Goal: Task Accomplishment & Management: Manage account settings

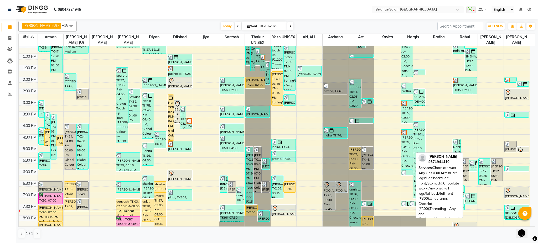
scroll to position [167, 0]
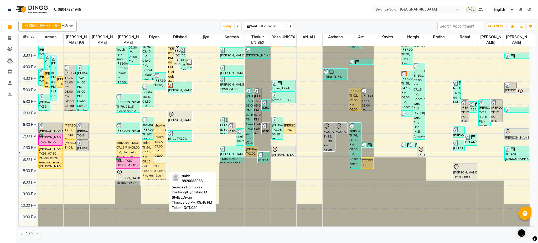
drag, startPoint x: 158, startPoint y: 169, endPoint x: 161, endPoint y: 171, distance: 3.9
click at [161, 171] on div "Nanki, TK75, 02:40 PM-04:40 PM, Global Colour (Majirel) - Touch up (upto 1 inch…" at bounding box center [154, 52] width 26 height 347
drag, startPoint x: 159, startPoint y: 167, endPoint x: 160, endPoint y: 190, distance: 22.3
click at [160, 190] on div "Nanki, TK75, 02:40 PM-04:40 PM, Global Colour (Majirel) - Touch up (upto 1 inch…" at bounding box center [154, 52] width 26 height 347
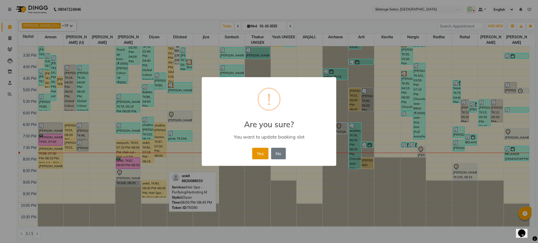
click at [263, 150] on button "Yes" at bounding box center [260, 154] width 16 height 12
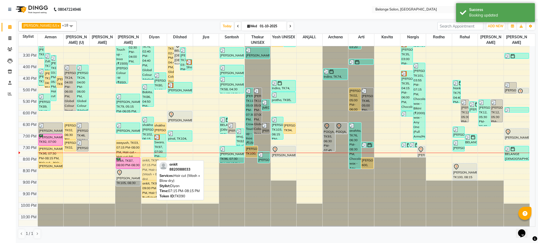
drag, startPoint x: 146, startPoint y: 158, endPoint x: 156, endPoint y: 174, distance: 19.5
click at [156, 174] on div "Nanki, TK75, 02:40 PM-04:40 PM, Global Colour (Majirel) - Touch up (upto 1 inch…" at bounding box center [154, 52] width 26 height 347
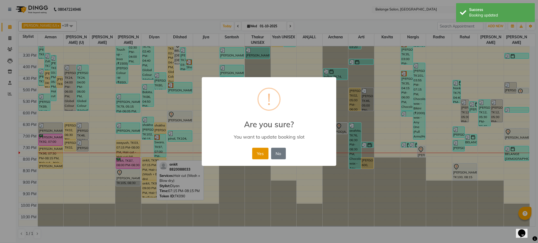
click at [260, 156] on button "Yes" at bounding box center [260, 154] width 16 height 12
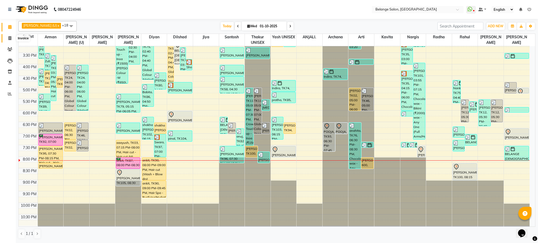
click at [9, 40] on span at bounding box center [9, 38] width 9 height 6
select select "5076"
select select "service"
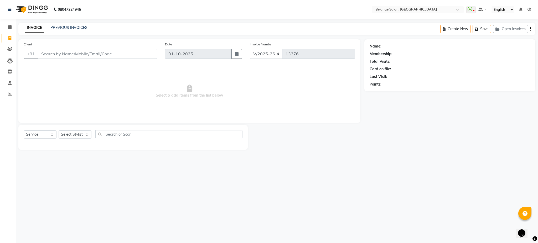
click at [55, 53] on input "Client" at bounding box center [97, 54] width 119 height 10
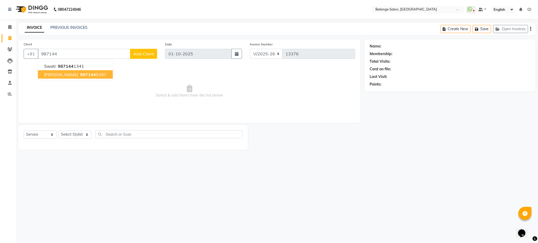
click at [80, 74] on span "987144" at bounding box center [88, 74] width 16 height 5
type input "9871445397"
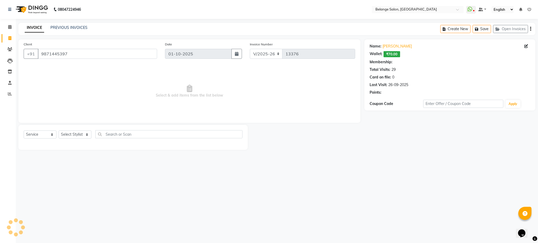
select select "1: Object"
click at [78, 133] on select "Select Stylist [PERSON_NAME] (U) [PERSON_NAME]. [PERSON_NAME] [PERSON_NAME] Bil…" at bounding box center [75, 135] width 33 height 8
select select "87927"
click at [59, 131] on select "Select Stylist [PERSON_NAME] (U) [PERSON_NAME]. [PERSON_NAME] [PERSON_NAME] Bil…" at bounding box center [75, 135] width 33 height 8
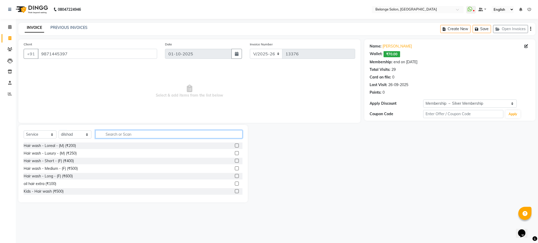
click at [121, 137] on input "text" at bounding box center [168, 134] width 147 height 8
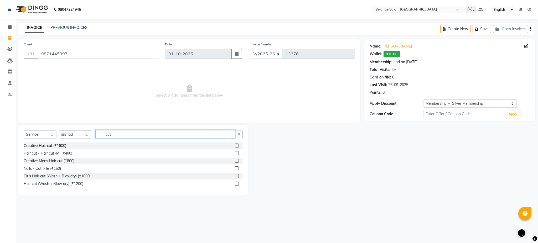
type input "cut"
click at [237, 152] on label at bounding box center [237, 153] width 4 height 4
click at [237, 152] on input "checkbox" at bounding box center [236, 153] width 3 height 3
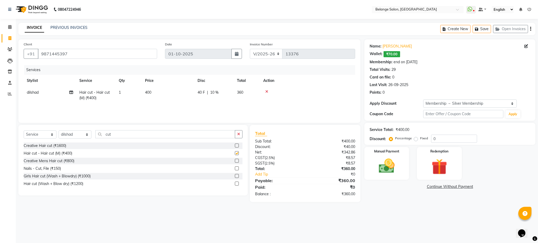
checkbox input "false"
click at [394, 170] on img at bounding box center [386, 166] width 27 height 19
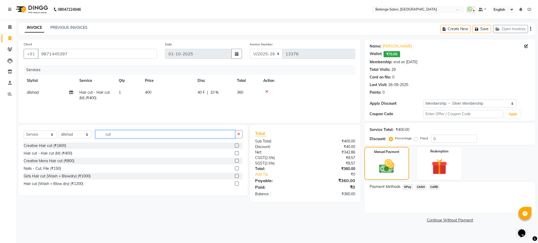
click at [127, 131] on input "cut" at bounding box center [165, 134] width 140 height 8
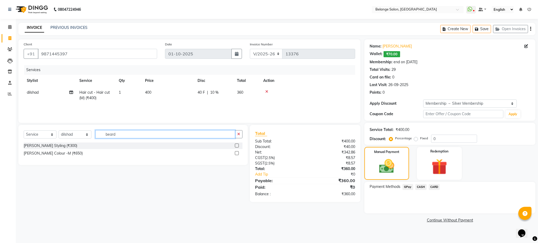
type input "beard"
click at [237, 145] on label at bounding box center [237, 146] width 4 height 4
click at [237, 145] on input "checkbox" at bounding box center [236, 145] width 3 height 3
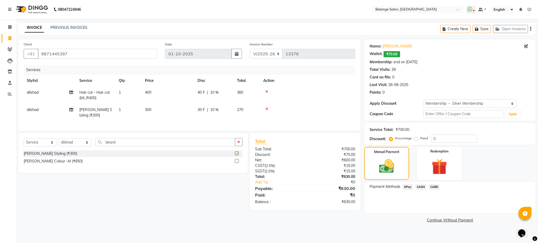
checkbox input "false"
click at [434, 187] on span "CARD" at bounding box center [434, 187] width 11 height 6
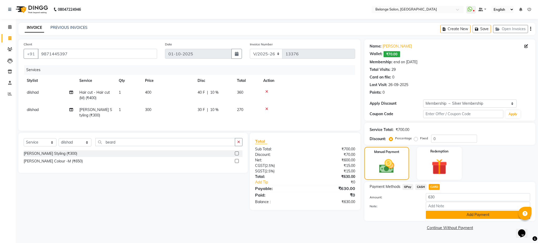
click at [449, 215] on button "Add Payment" at bounding box center [478, 215] width 104 height 8
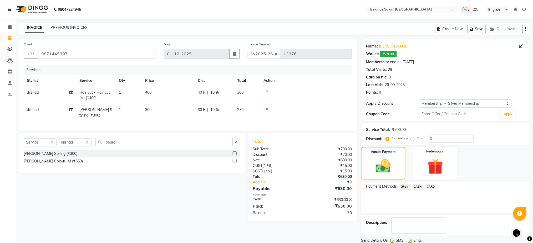
scroll to position [18, 0]
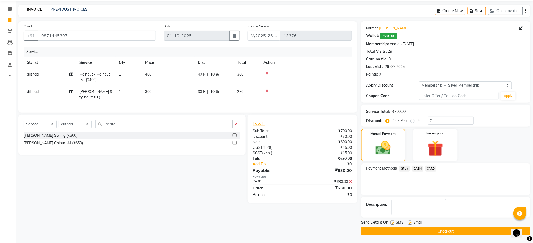
click at [437, 232] on button "Checkout" at bounding box center [445, 232] width 169 height 8
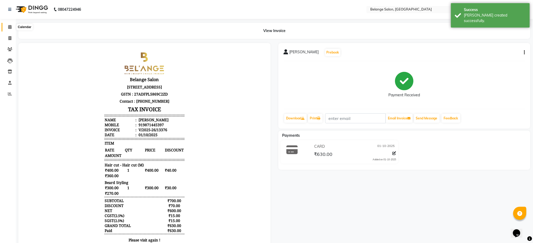
click at [12, 28] on span at bounding box center [9, 27] width 9 height 6
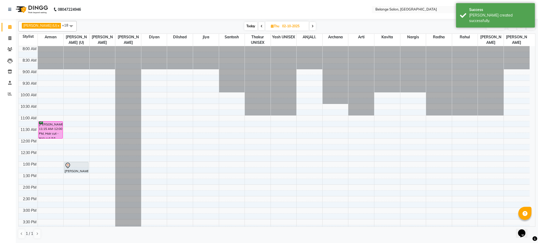
click at [244, 28] on span "Today" at bounding box center [250, 26] width 13 height 8
type input "01-10-2025"
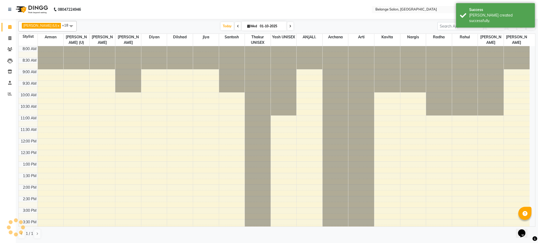
scroll to position [167, 0]
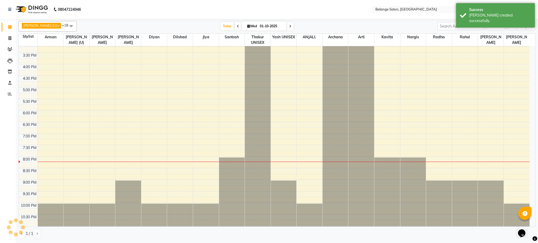
click at [538, 185] on div "aftab (U) x Ali x amit x ANJALI. x Archana x Arman x Arti x dilshad x Jiya x Ka…" at bounding box center [277, 131] width 522 height 224
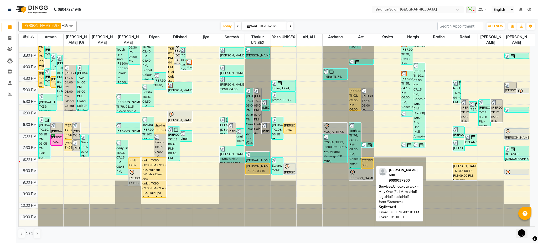
click at [367, 164] on div "[PERSON_NAME] 600, TK31, 08:00 PM-08:30 PM, Chocolate wax - Any One (Full Arms/…" at bounding box center [368, 163] width 12 height 11
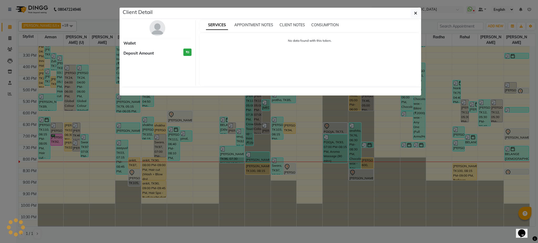
select select "1"
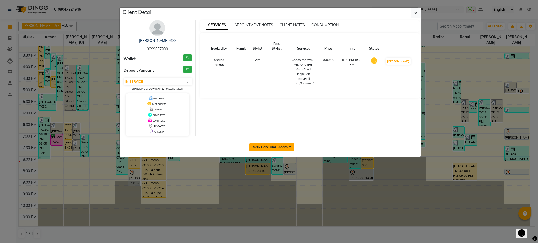
click at [278, 144] on button "Mark Done And Checkout" at bounding box center [271, 147] width 45 height 8
select select "5076"
select select "service"
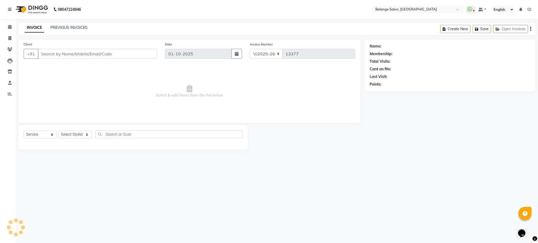
select select "3"
type input "9099037900"
select select "52812"
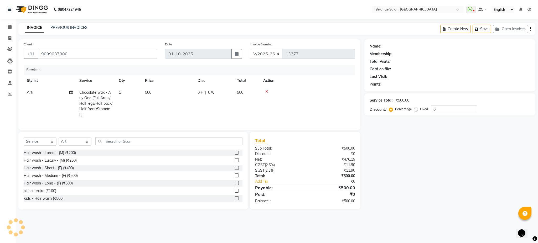
select select "1: Object"
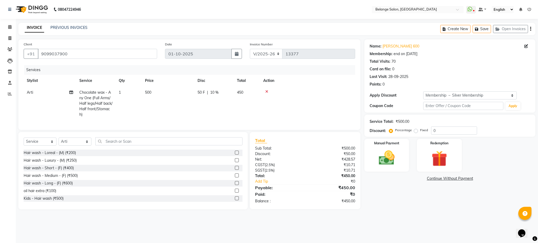
click at [214, 91] on span "10 %" at bounding box center [214, 93] width 8 height 6
select select "52812"
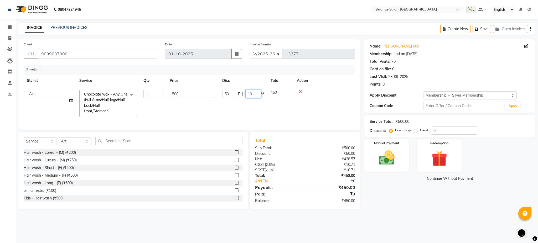
click at [253, 94] on input "10" at bounding box center [253, 94] width 16 height 8
type input "1"
type input "0"
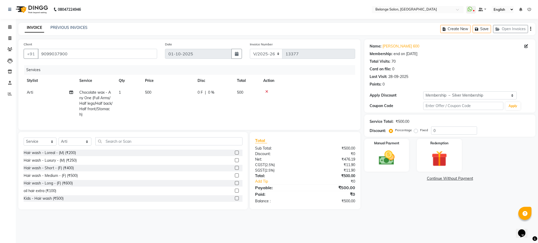
click at [190, 136] on div "Client +91 9099037900 Date 01-10-2025 Invoice Number V/2025 V/2025-26 13377 Ser…" at bounding box center [189, 124] width 350 height 170
click at [169, 146] on input "text" at bounding box center [168, 141] width 147 height 8
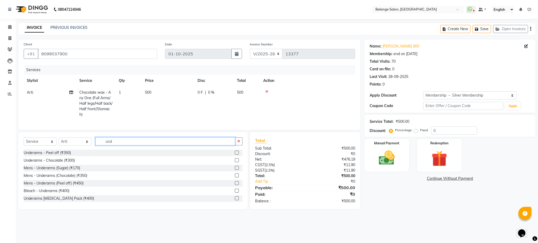
type input "und"
click at [235, 162] on label at bounding box center [237, 160] width 4 height 4
click at [235, 162] on input "checkbox" at bounding box center [236, 160] width 3 height 3
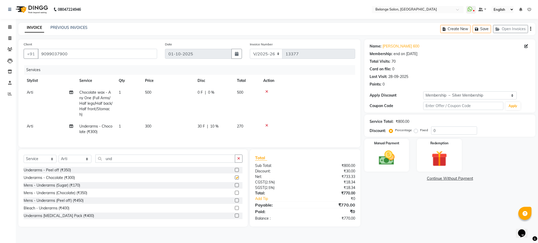
checkbox input "false"
click at [213, 126] on span "10 %" at bounding box center [214, 127] width 8 height 6
select select "52812"
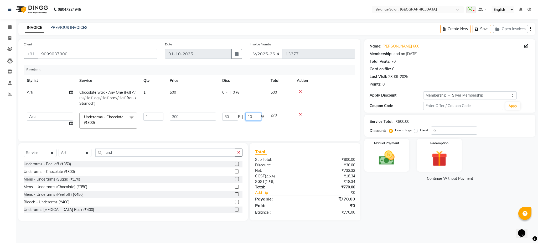
click at [259, 116] on input "10" at bounding box center [253, 117] width 16 height 8
type input "1"
type input "0"
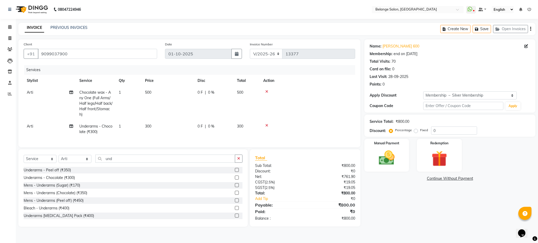
click at [264, 133] on div "Services Stylist Service Qty Price Disc Total Action Arti Chocolate wax - Any O…" at bounding box center [190, 103] width 332 height 77
click at [387, 153] on img at bounding box center [386, 158] width 27 height 19
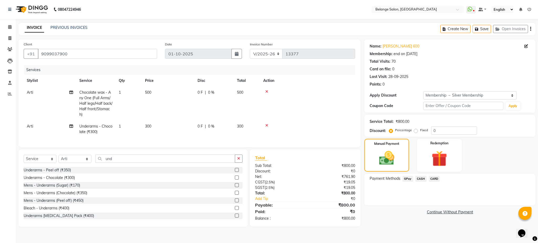
click at [434, 179] on span "CARD" at bounding box center [434, 179] width 11 height 6
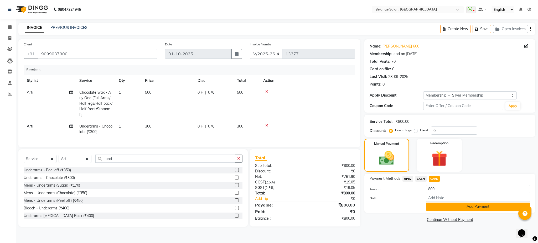
click at [447, 210] on button "Add Payment" at bounding box center [478, 207] width 104 height 8
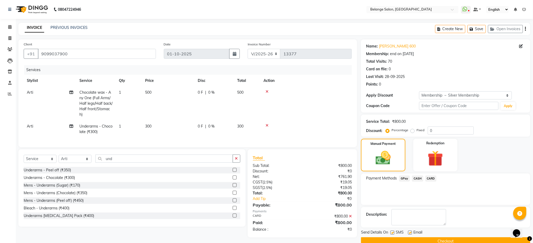
click at [443, 239] on button "Checkout" at bounding box center [445, 242] width 169 height 8
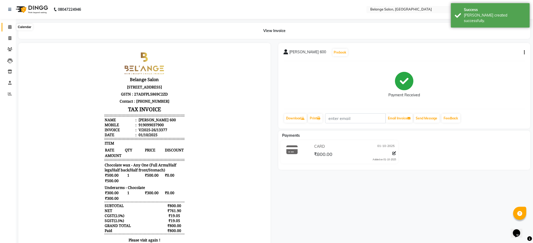
click at [6, 28] on span at bounding box center [9, 27] width 9 height 6
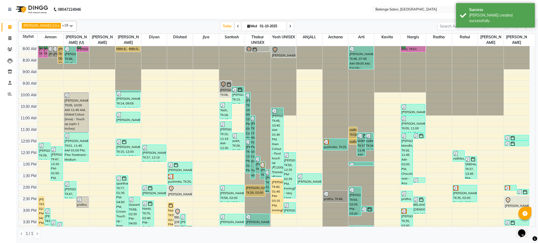
scroll to position [167, 0]
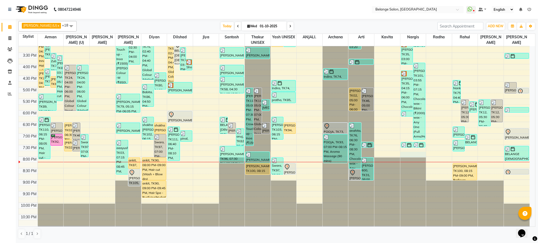
click at [410, 153] on div "8:00 AM 8:30 AM 9:00 AM 9:30 AM 10:00 AM 10:30 AM 11:00 AM 11:30 AM 12:00 PM 12…" at bounding box center [274, 52] width 511 height 347
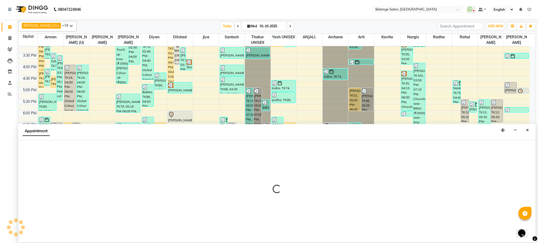
select select "33845"
select select "1185"
select select "tentative"
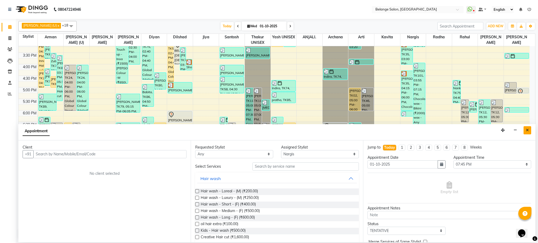
click at [528, 131] on icon "Close" at bounding box center [527, 130] width 3 height 4
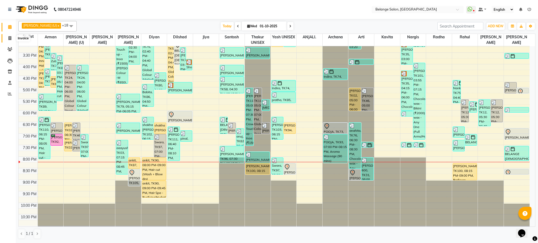
click at [9, 40] on span at bounding box center [9, 38] width 9 height 6
select select "service"
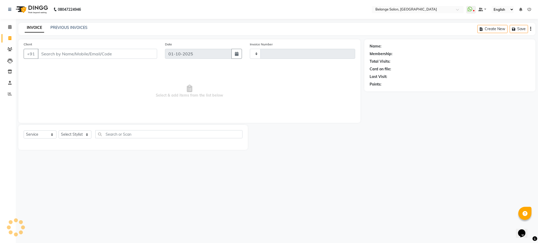
type input "13378"
select select "5076"
click at [10, 24] on link "Calendar" at bounding box center [8, 27] width 13 height 9
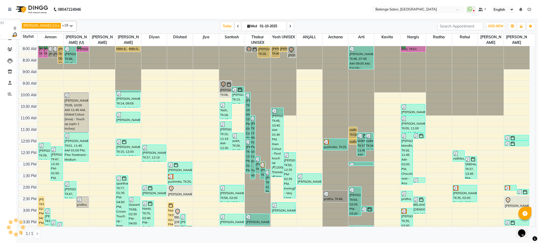
scroll to position [157, 0]
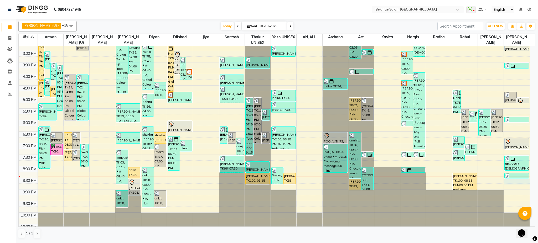
click at [513, 180] on div "8:00 AM 8:30 AM 9:00 AM 9:30 AM 10:00 AM 10:30 AM 11:00 AM 11:30 AM 12:00 PM 12…" at bounding box center [274, 62] width 511 height 347
select select "91327"
select select "tentative"
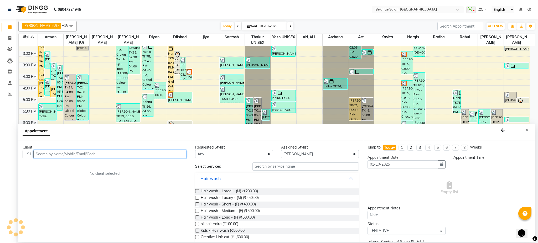
select select "1230"
click at [152, 156] on input "text" at bounding box center [109, 154] width 153 height 8
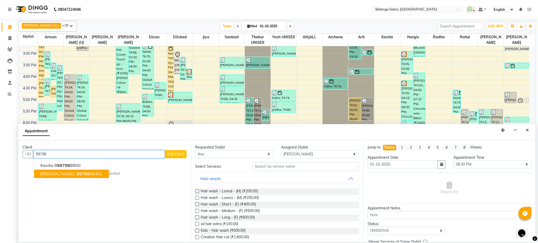
click at [95, 176] on ngb-highlight "98798 55451" at bounding box center [88, 173] width 27 height 5
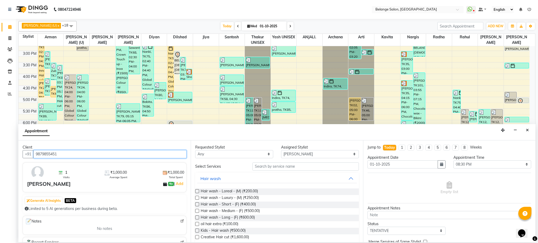
type input "9879855451"
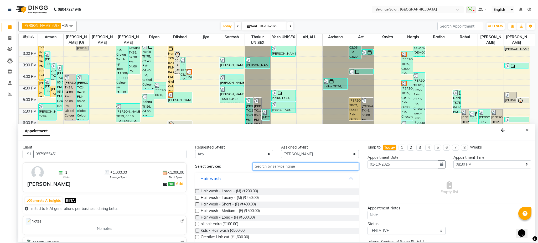
click at [272, 168] on input "text" at bounding box center [306, 167] width 106 height 8
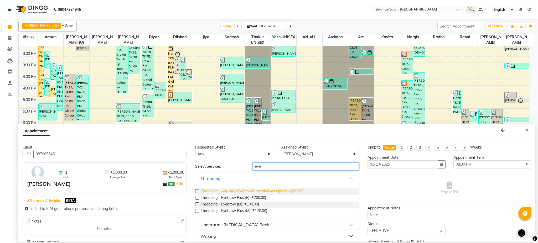
type input "eye"
click at [275, 190] on span "Threading - Any one (Eyebrow/Upperlip/lowerlip/chin) (₹80.00)" at bounding box center [253, 192] width 104 height 7
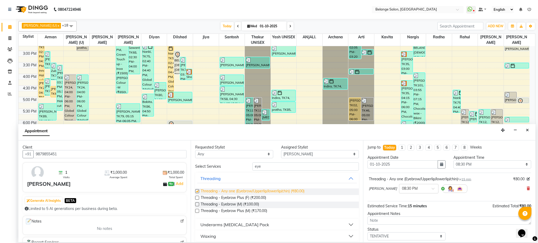
checkbox input "false"
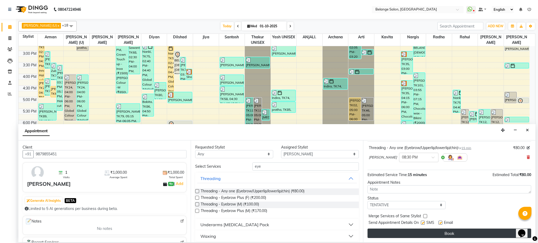
click at [398, 233] on button "Book" at bounding box center [450, 233] width 164 height 9
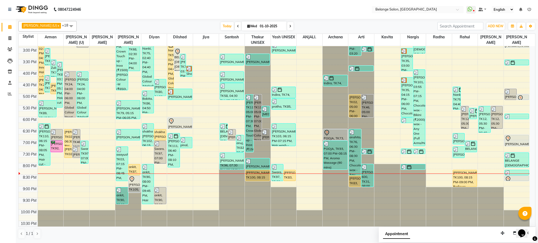
scroll to position [167, 0]
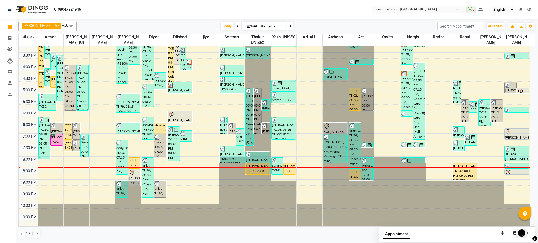
drag, startPoint x: 511, startPoint y: 87, endPoint x: 510, endPoint y: 106, distance: 18.2
click at [510, 106] on div "8:00 AM 8:30 AM 9:00 AM 9:30 AM 10:00 AM 10:30 AM 11:00 AM 11:30 AM 12:00 PM 12…" at bounding box center [274, 52] width 511 height 347
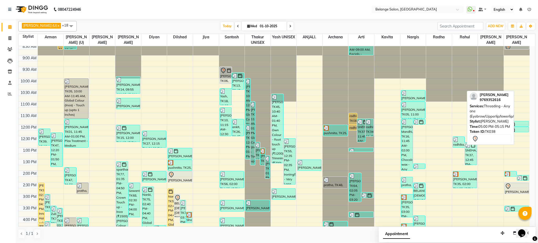
scroll to position [0, 0]
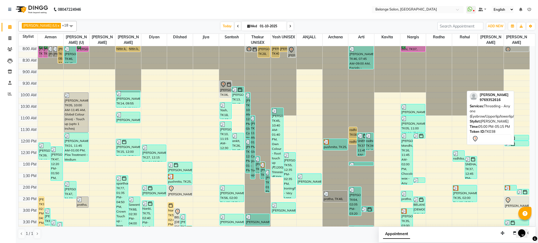
drag, startPoint x: 524, startPoint y: 90, endPoint x: 518, endPoint y: 47, distance: 43.5
click at [518, 47] on div "[PERSON_NAME], TK35, 02:00 PM-02:15 PM, Threading - Any one (Eyebrow/Upperlip/l…" at bounding box center [517, 219] width 26 height 347
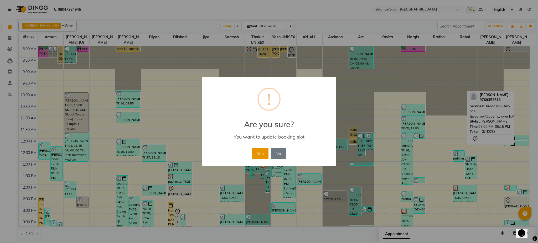
click at [254, 150] on button "Yes" at bounding box center [260, 154] width 16 height 12
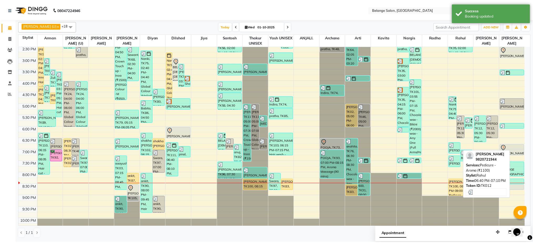
scroll to position [167, 0]
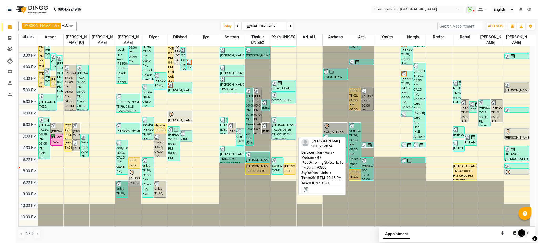
click at [280, 127] on div "[PERSON_NAME], TK103, 06:15 PM-07:15 PM, Hair wash - Medium - (F) (₹500),Ironin…" at bounding box center [284, 128] width 24 height 22
select select "3"
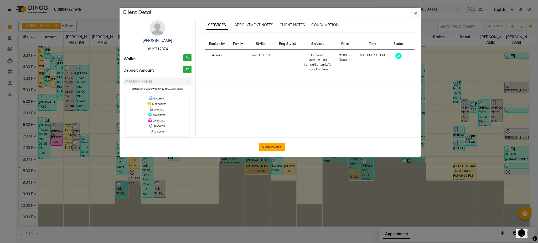
click at [270, 148] on button "View Invoice" at bounding box center [272, 147] width 26 height 8
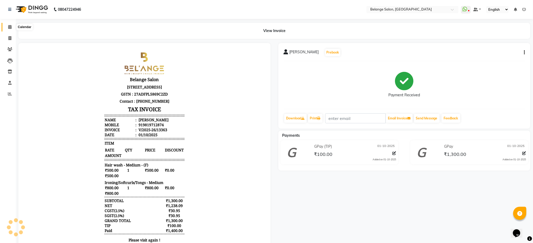
click at [12, 25] on span at bounding box center [9, 27] width 9 height 6
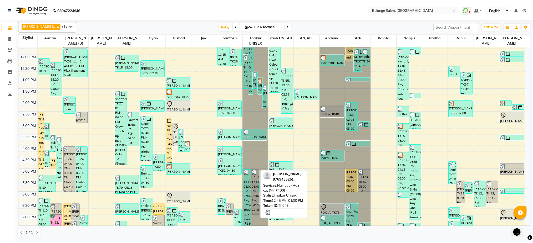
scroll to position [167, 0]
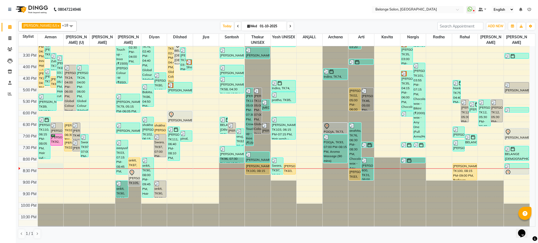
click at [44, 164] on div "8:00 AM 8:30 AM 9:00 AM 9:30 AM 10:00 AM 10:30 AM 11:00 AM 11:30 AM 12:00 PM 12…" at bounding box center [274, 52] width 511 height 347
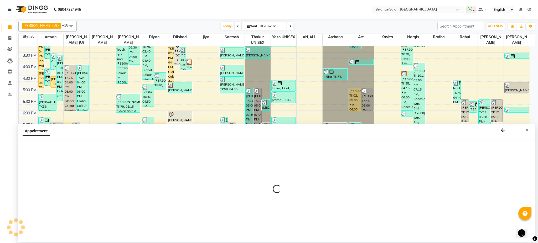
select select "78262"
select select "1215"
select select "tentative"
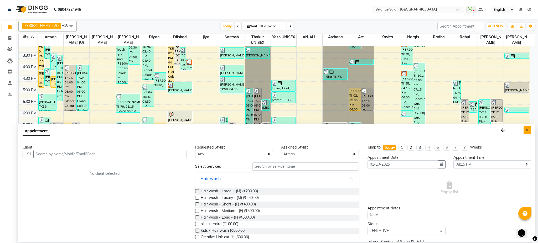
click at [528, 131] on icon "Close" at bounding box center [527, 130] width 3 height 4
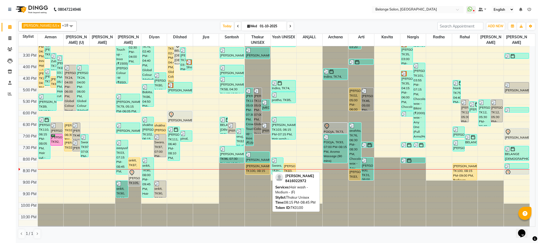
click at [261, 172] on div "[PERSON_NAME], TK100, 08:15 PM-08:45 PM, Hair wash - Medium - (F)" at bounding box center [258, 169] width 24 height 11
select select "1"
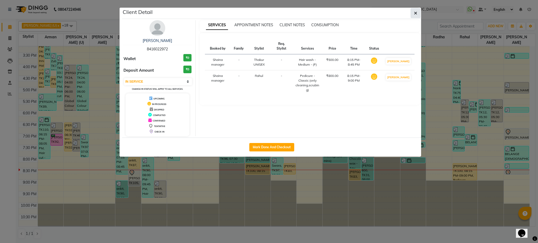
click at [415, 14] on icon "button" at bounding box center [415, 13] width 3 height 4
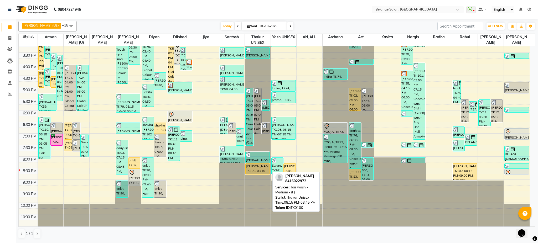
click at [252, 172] on div "[PERSON_NAME], TK100, 08:15 PM-08:45 PM, Hair wash - Medium - (F)" at bounding box center [258, 169] width 24 height 11
select select "1"
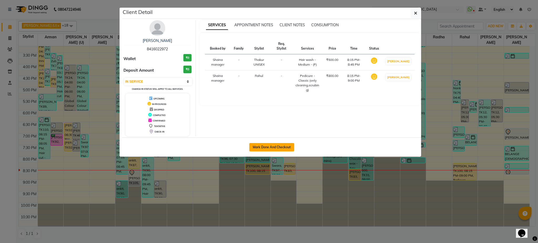
click at [271, 149] on button "Mark Done And Checkout" at bounding box center [271, 147] width 45 height 8
select select "5076"
select select "service"
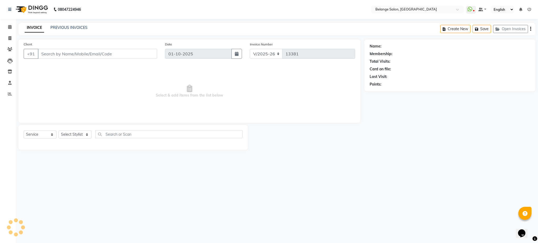
select select "3"
type input "8416022972"
select select "63887"
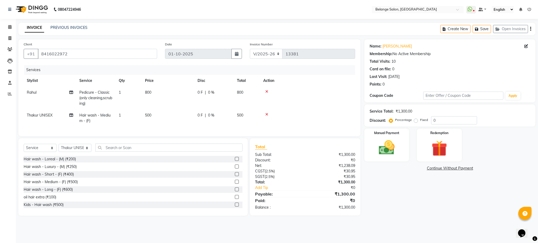
click at [108, 97] on span "Pedicure - Classic (only cleaning,scrubing)" at bounding box center [95, 98] width 33 height 16
select select "47452"
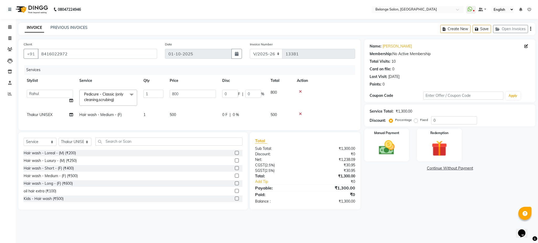
click at [108, 97] on span "Pedicure - Classic (only cleaning,scrubing) x" at bounding box center [106, 97] width 46 height 11
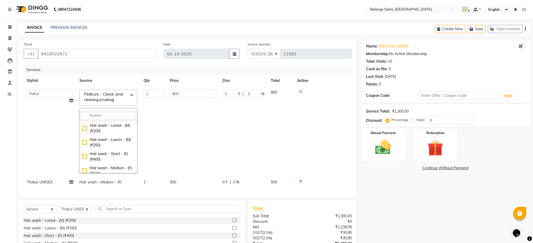
click at [108, 116] on input "multiselect-search" at bounding box center [108, 116] width 52 height 6
drag, startPoint x: 115, startPoint y: 112, endPoint x: 114, endPoint y: 115, distance: 2.8
click at [114, 115] on li "100" at bounding box center [108, 115] width 57 height 11
click at [114, 115] on input "100" at bounding box center [108, 116] width 52 height 6
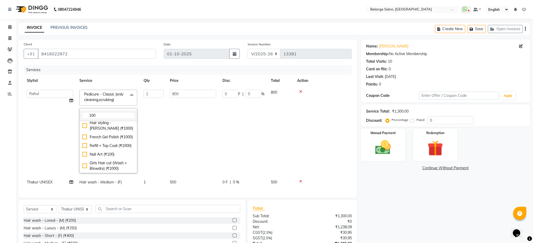
click at [114, 115] on input "100" at bounding box center [108, 116] width 52 height 6
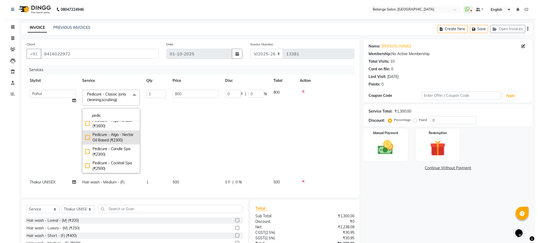
scroll to position [0, 0]
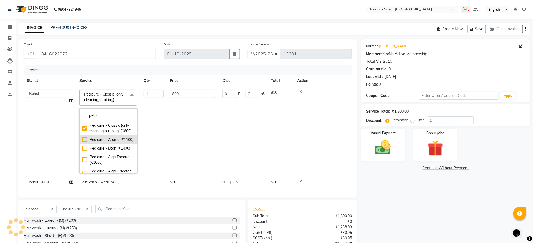
type input "pedic"
click at [86, 143] on div "Pedicure - Aroma (₹1100)" at bounding box center [108, 140] width 52 height 6
checkbox input "true"
type input "1100"
checkbox input "false"
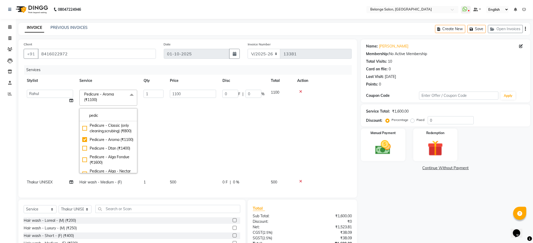
click at [204, 126] on td "1100" at bounding box center [193, 132] width 53 height 90
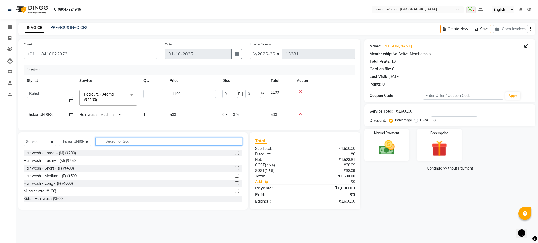
click at [137, 146] on input "text" at bounding box center [168, 142] width 147 height 8
click at [181, 146] on input "blow" at bounding box center [165, 142] width 140 height 8
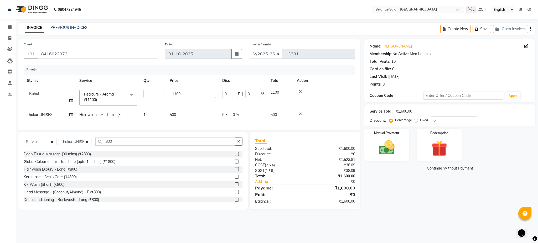
click at [208, 150] on div "Select Service Product Membership Package Voucher Prepaid Gift Card Select Styl…" at bounding box center [133, 144] width 219 height 12
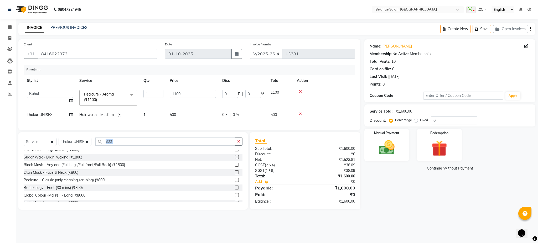
scroll to position [122, 0]
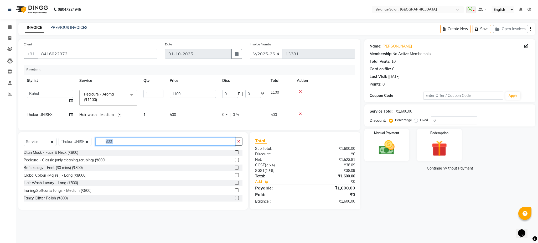
click at [188, 146] on input "800" at bounding box center [165, 142] width 140 height 8
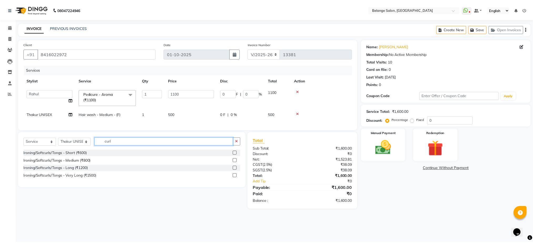
scroll to position [0, 0]
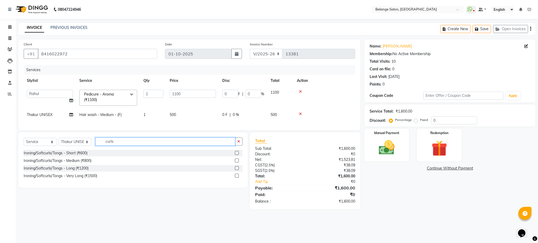
type input "curls"
click at [235, 163] on label at bounding box center [237, 161] width 4 height 4
click at [235, 163] on input "checkbox" at bounding box center [236, 160] width 3 height 3
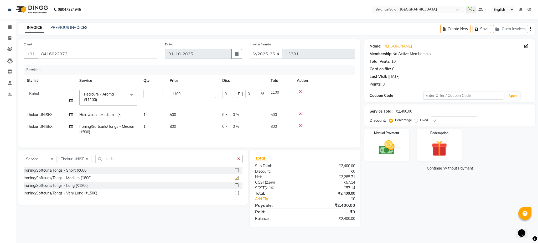
checkbox input "false"
click at [82, 163] on select "Select Stylist [PERSON_NAME] (U) [PERSON_NAME]. [PERSON_NAME] [PERSON_NAME] Bil…" at bounding box center [75, 159] width 33 height 8
select select "66547"
click at [59, 161] on select "Select Stylist [PERSON_NAME] (U) [PERSON_NAME]. [PERSON_NAME] [PERSON_NAME] Bil…" at bounding box center [75, 159] width 33 height 8
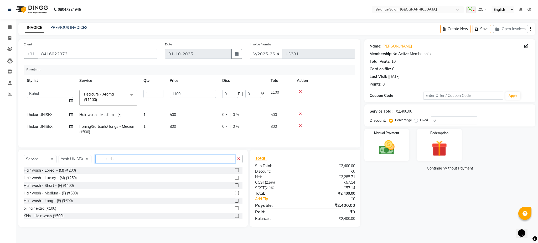
click at [130, 163] on input "curls" at bounding box center [165, 159] width 140 height 8
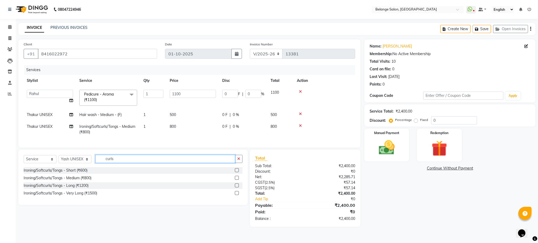
type input "curls"
click at [237, 180] on label at bounding box center [237, 178] width 4 height 4
click at [237, 180] on input "checkbox" at bounding box center [236, 178] width 3 height 3
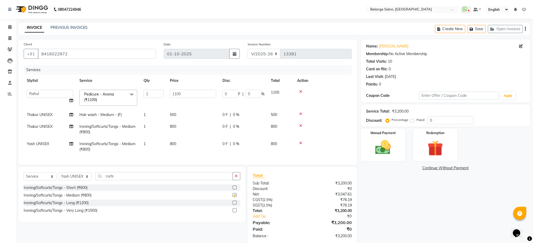
checkbox input "false"
click at [138, 181] on input "curls" at bounding box center [163, 176] width 137 height 8
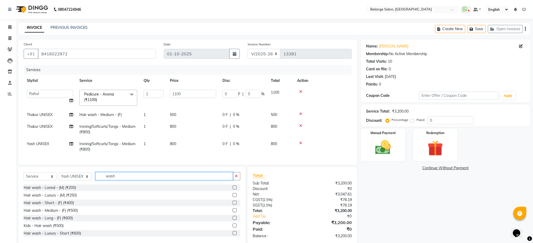
type input "wash"
click at [233, 213] on label at bounding box center [235, 211] width 4 height 4
click at [233, 213] on input "checkbox" at bounding box center [234, 210] width 3 height 3
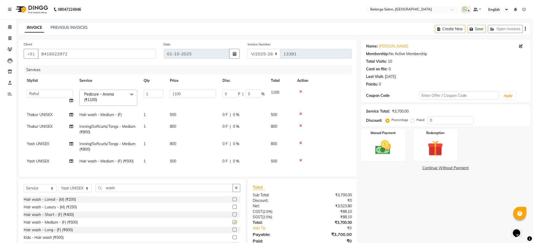
checkbox input "false"
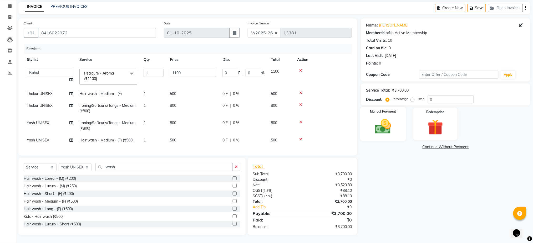
click at [382, 117] on img at bounding box center [383, 126] width 26 height 19
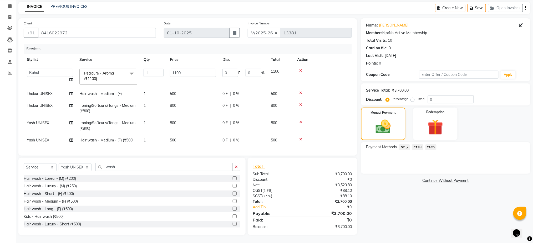
click at [405, 145] on span "GPay" at bounding box center [404, 148] width 11 height 6
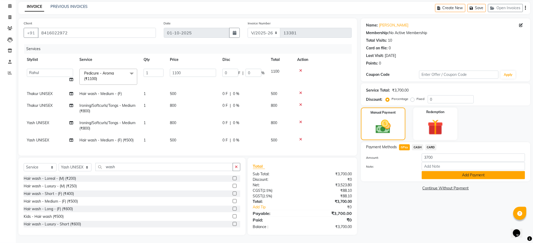
click at [438, 171] on button "Add Payment" at bounding box center [472, 175] width 103 height 8
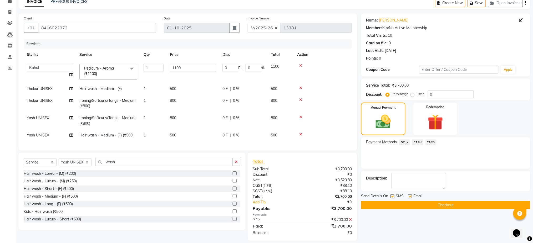
click at [427, 205] on button "Checkout" at bounding box center [445, 205] width 169 height 8
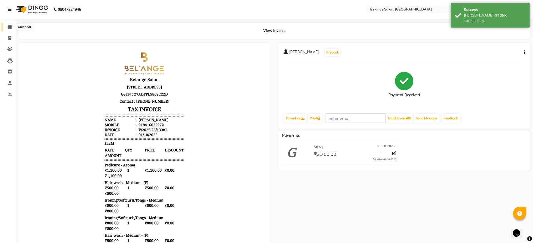
click at [7, 27] on span at bounding box center [9, 27] width 9 height 6
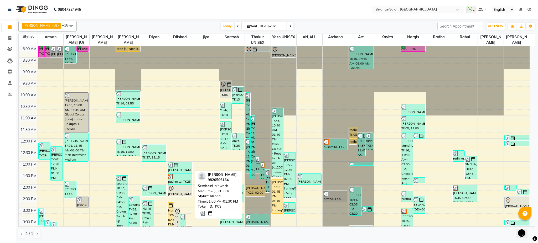
scroll to position [167, 0]
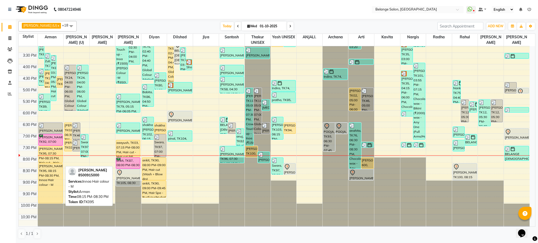
drag, startPoint x: 43, startPoint y: 167, endPoint x: 49, endPoint y: 201, distance: 34.4
click at [49, 201] on div "[PERSON_NAME], TK02, 07:45 AM-08:30 AM, [PERSON_NAME] Styling [PERSON_NAME], TK…" at bounding box center [51, 52] width 26 height 347
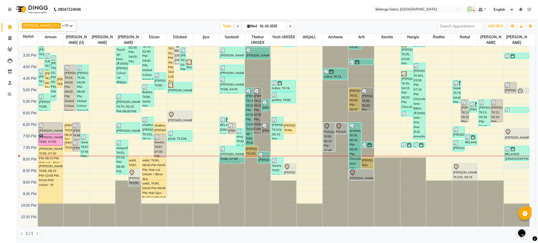
click at [513, 165] on div "8:00 AM 8:30 AM 9:00 AM 9:30 AM 10:00 AM 10:30 AM 11:00 AM 11:30 AM 12:00 PM 12…" at bounding box center [274, 52] width 511 height 347
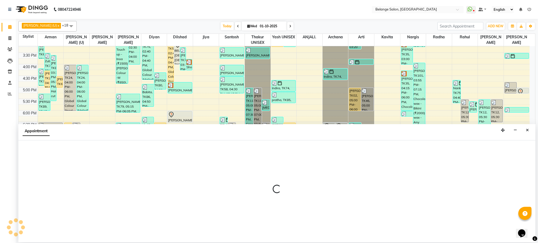
select select "91327"
select select "tentative"
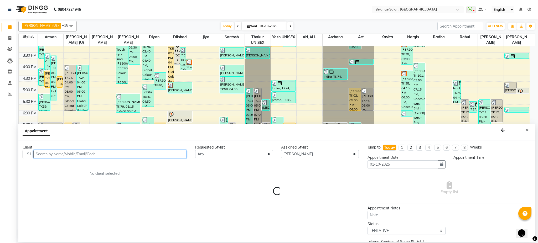
select select "1215"
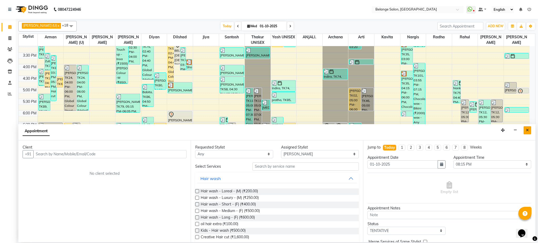
click at [527, 132] on icon "Close" at bounding box center [527, 130] width 3 height 4
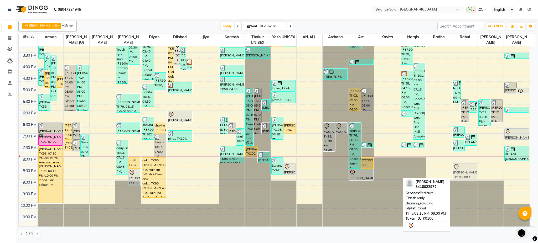
drag, startPoint x: 465, startPoint y: 172, endPoint x: 469, endPoint y: 172, distance: 4.5
click at [469, 172] on div "Nanki, TK75, 04:40 PM-05:40 PM, Nails - Cut, File (₹150),Nails - Regular Nail P…" at bounding box center [465, 52] width 26 height 347
click at [456, 169] on icon at bounding box center [456, 167] width 4 height 6
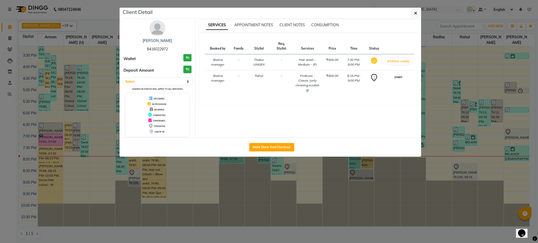
click at [403, 79] on button "START" at bounding box center [398, 77] width 11 height 7
select select "1"
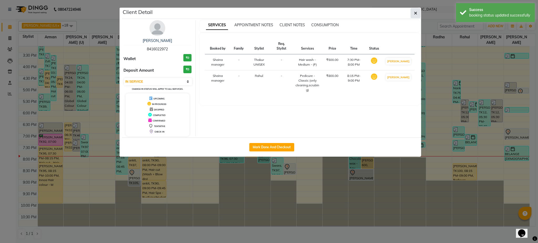
click at [415, 11] on span "button" at bounding box center [415, 13] width 3 height 5
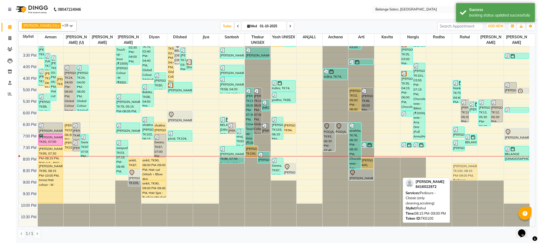
click at [463, 173] on div "Nanki, TK75, 04:40 PM-05:40 PM, Nails - Cut, File (₹150),Nails - Regular Nail P…" at bounding box center [465, 52] width 26 height 347
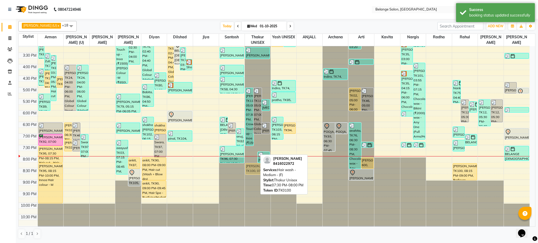
drag, startPoint x: 252, startPoint y: 153, endPoint x: 255, endPoint y: 172, distance: 19.7
click at [255, 172] on div "[PERSON_NAME], TK05, 10:00 AM-12:00 PM, Global Colour (Inoa) - Touch up (upto 1…" at bounding box center [258, 52] width 26 height 347
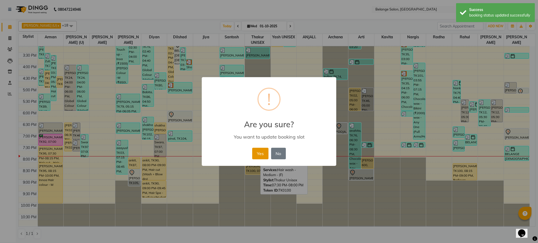
click at [257, 149] on button "Yes" at bounding box center [260, 154] width 16 height 12
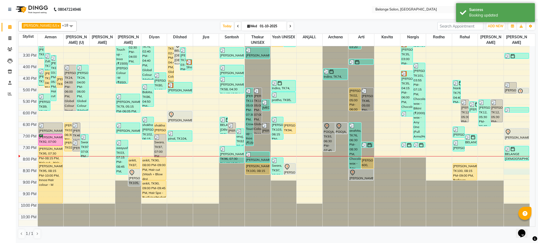
click at [516, 172] on div "8:00 AM 8:30 AM 9:00 AM 9:30 AM 10:00 AM 10:30 AM 11:00 AM 11:30 AM 12:00 PM 12…" at bounding box center [274, 52] width 511 height 347
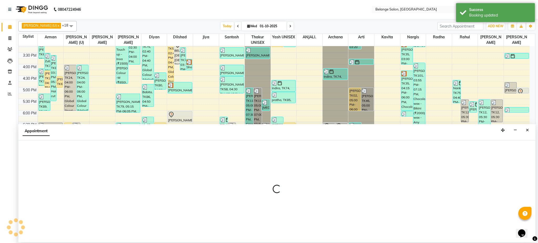
select select "91327"
select select "1230"
select select "tentative"
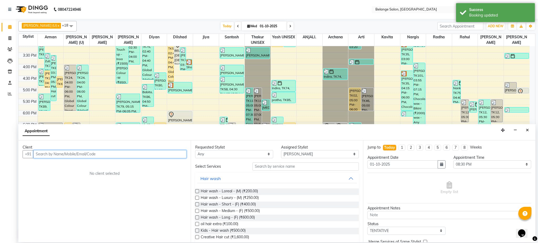
click at [171, 154] on input "text" at bounding box center [109, 154] width 153 height 8
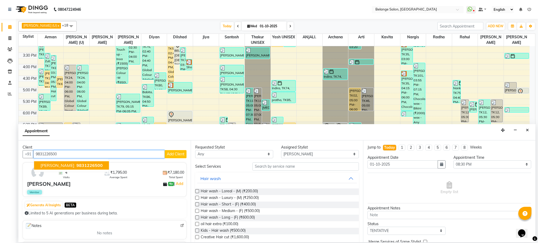
click at [78, 165] on span "9831226500" at bounding box center [89, 165] width 26 height 5
type input "9831226500"
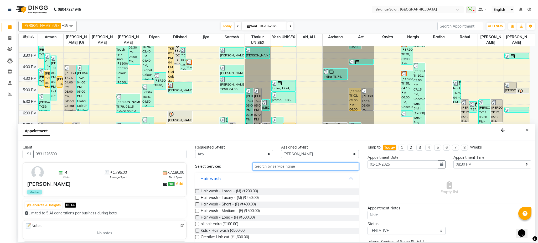
click at [286, 167] on input "text" at bounding box center [306, 167] width 106 height 8
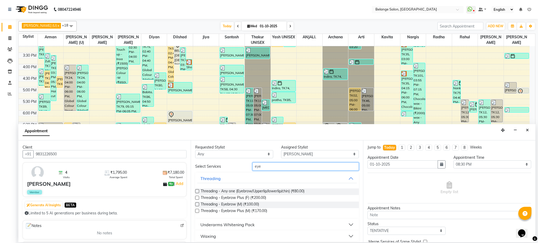
type input "eye"
click at [198, 192] on label at bounding box center [197, 191] width 4 height 4
click at [198, 192] on input "checkbox" at bounding box center [196, 191] width 3 height 3
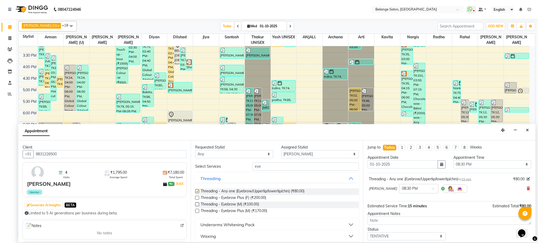
checkbox input "false"
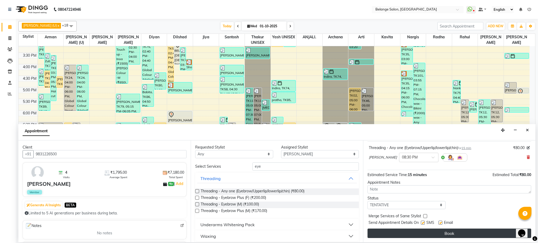
click at [454, 230] on button "Book" at bounding box center [450, 233] width 164 height 9
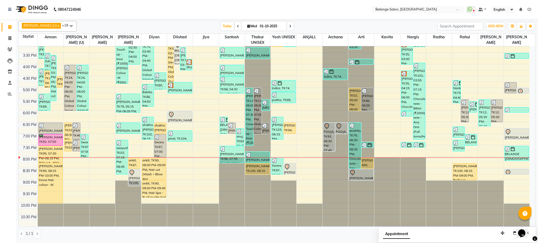
click at [355, 24] on div "Today Wed 01-10-2025" at bounding box center [256, 26] width 355 height 8
click at [399, 66] on div "8:00 AM 8:30 AM 9:00 AM 9:30 AM 10:00 AM 10:30 AM 11:00 AM 11:30 AM 12:00 PM 12…" at bounding box center [274, 52] width 511 height 347
select select "60057"
select select "960"
select select "tentative"
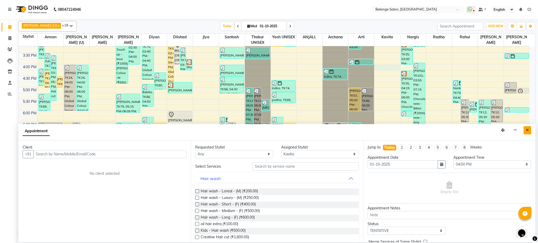
click at [528, 131] on icon "Close" at bounding box center [527, 130] width 3 height 4
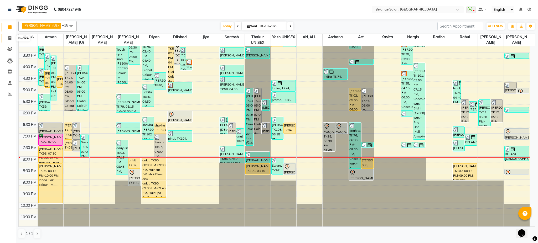
click at [10, 37] on icon at bounding box center [9, 38] width 3 height 4
select select "5076"
select select "service"
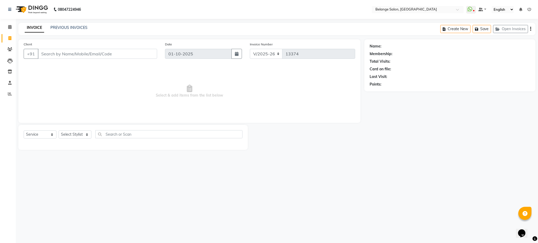
click at [61, 60] on div "Client +91" at bounding box center [90, 53] width 141 height 22
click at [61, 49] on input "Client" at bounding box center [97, 54] width 119 height 10
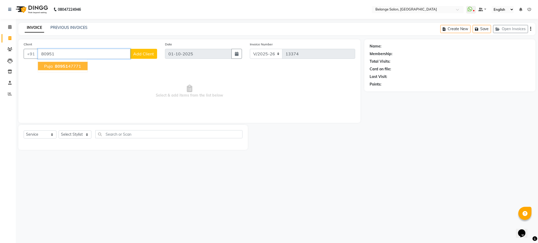
click at [60, 69] on button "Puja 80951 47771" at bounding box center [63, 66] width 50 height 8
type input "8095147771"
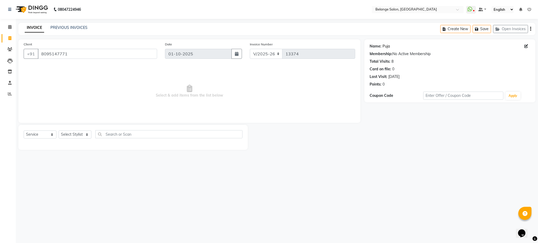
click at [388, 48] on link "Puja" at bounding box center [386, 47] width 7 height 6
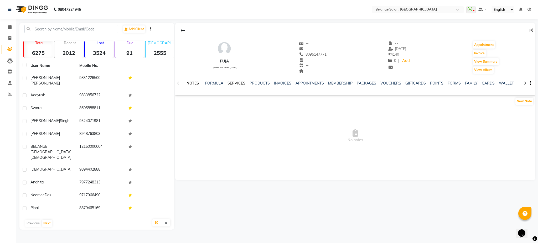
click at [238, 82] on link "SERVICES" at bounding box center [237, 83] width 18 height 5
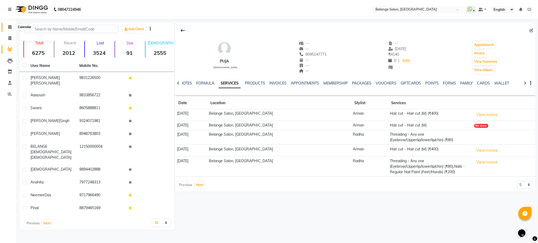
click at [9, 28] on icon at bounding box center [9, 27] width 3 height 4
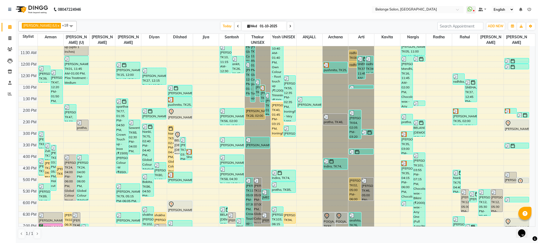
scroll to position [167, 0]
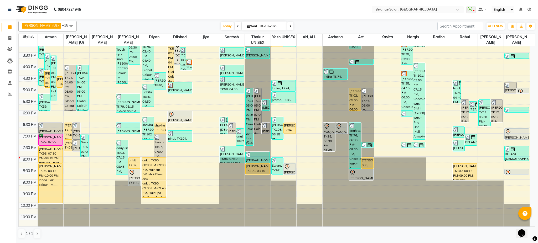
click at [289, 27] on icon at bounding box center [290, 26] width 2 height 3
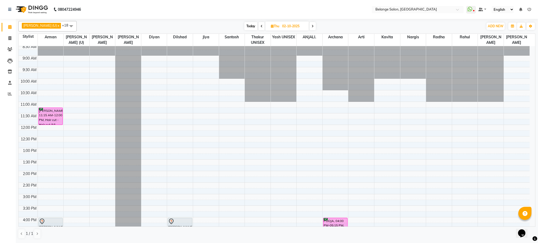
scroll to position [17, 0]
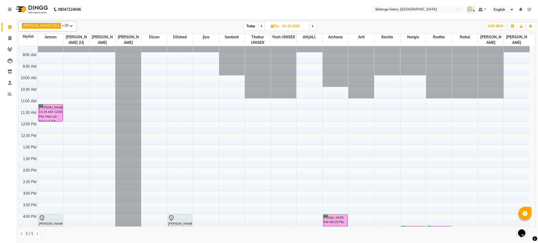
click at [244, 28] on span "Today" at bounding box center [250, 26] width 13 height 8
type input "01-10-2025"
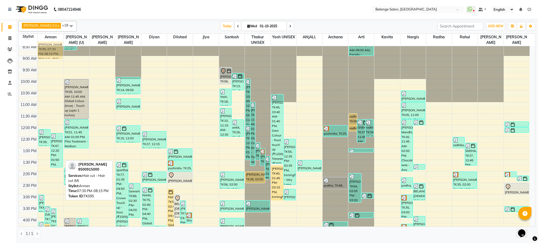
scroll to position [0, 0]
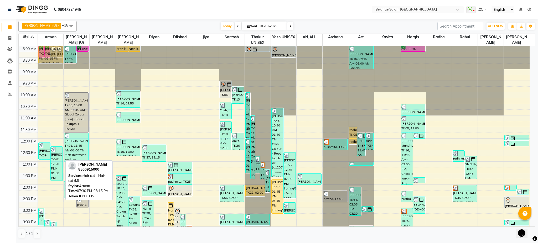
drag, startPoint x: 55, startPoint y: 151, endPoint x: 55, endPoint y: 49, distance: 102.2
click at [55, 49] on div "[PERSON_NAME], TK02, 07:45 AM-08:30 AM, [PERSON_NAME] Styling [PERSON_NAME], TK…" at bounding box center [51, 219] width 26 height 347
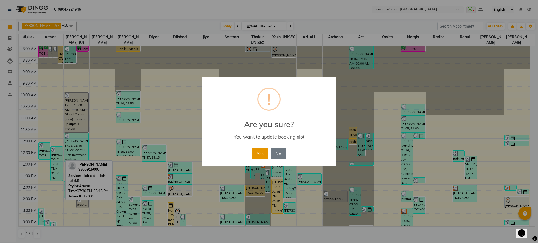
drag, startPoint x: 259, startPoint y: 149, endPoint x: 262, endPoint y: 157, distance: 8.3
click at [262, 157] on button "Yes" at bounding box center [260, 154] width 16 height 12
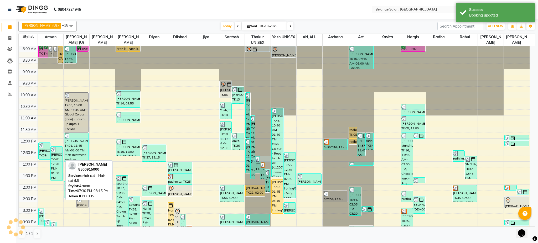
click at [262, 46] on div at bounding box center [258, 46] width 26 height 0
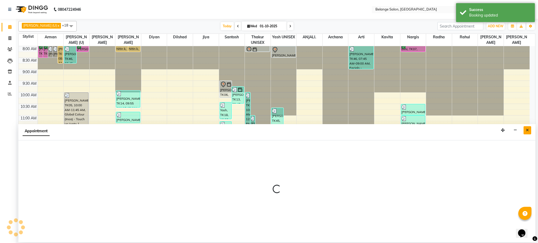
select select "63887"
select select "765"
select select "tentative"
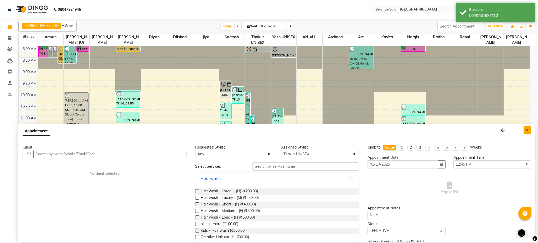
click at [528, 130] on icon "Close" at bounding box center [527, 130] width 3 height 4
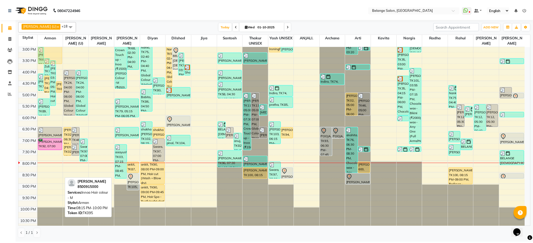
scroll to position [161, 0]
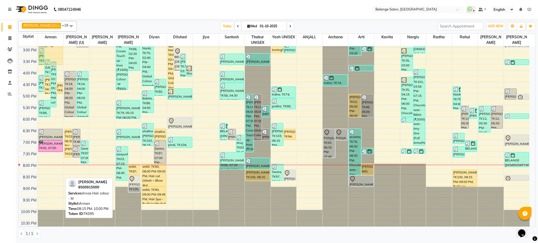
drag, startPoint x: 48, startPoint y: 190, endPoint x: 44, endPoint y: 61, distance: 129.3
click at [44, 61] on div "[PERSON_NAME], TK02, 07:45 AM-08:30 AM, [PERSON_NAME] Styling [PERSON_NAME], TK…" at bounding box center [51, 59] width 26 height 347
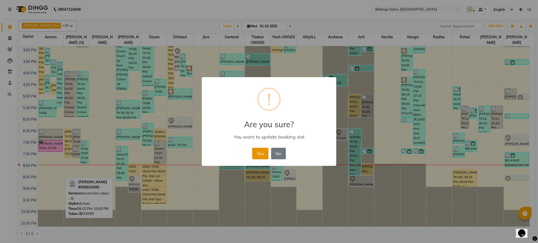
click at [259, 157] on button "Yes" at bounding box center [260, 154] width 16 height 12
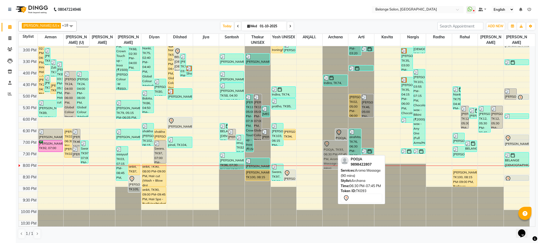
drag, startPoint x: 328, startPoint y: 143, endPoint x: 330, endPoint y: 157, distance: 14.5
click at [330, 157] on div "POOJA, TK93, 06:30 PM-07:45 PM, Aroma Massage (90 mins) POOJA, TK73, 06:30 PM-0…" at bounding box center [336, 59] width 26 height 347
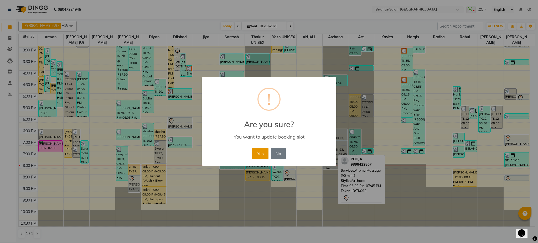
click at [254, 150] on button "Yes" at bounding box center [260, 154] width 16 height 12
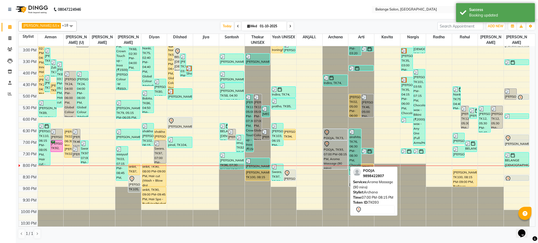
click at [332, 148] on div "POOJA, TK93, 07:00 PM-08:15 PM, Aroma Massage (90 mins)" at bounding box center [335, 155] width 24 height 28
select select "7"
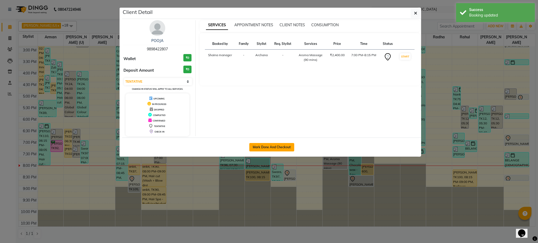
click at [288, 148] on button "Mark Done And Checkout" at bounding box center [271, 147] width 45 height 8
select select "service"
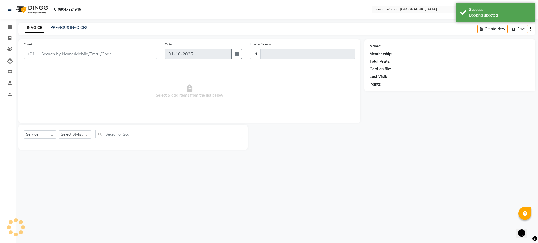
type input "13375"
select select "5076"
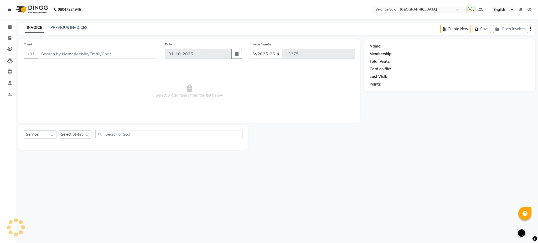
type input "9898422807"
select select "70102"
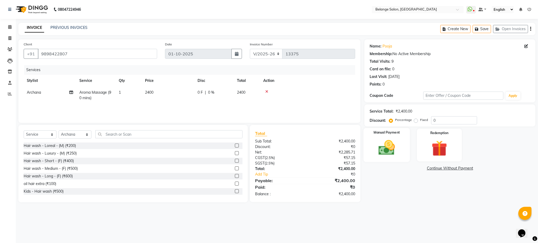
click at [391, 155] on img at bounding box center [386, 147] width 27 height 19
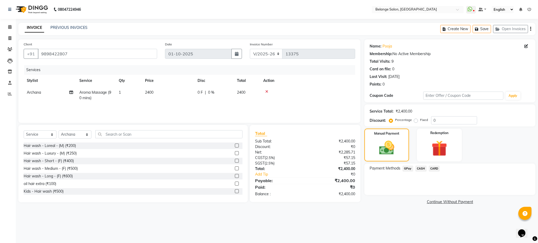
click at [406, 171] on span "GPay" at bounding box center [408, 169] width 11 height 6
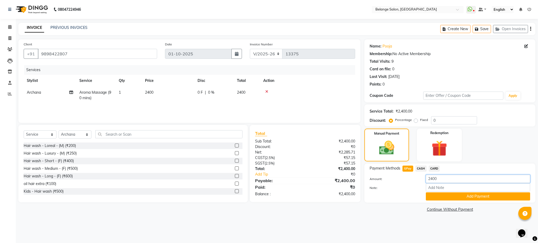
click at [433, 179] on input "2400" at bounding box center [478, 179] width 104 height 8
type input "2500"
click at [476, 199] on button "Add Payment" at bounding box center [478, 197] width 104 height 8
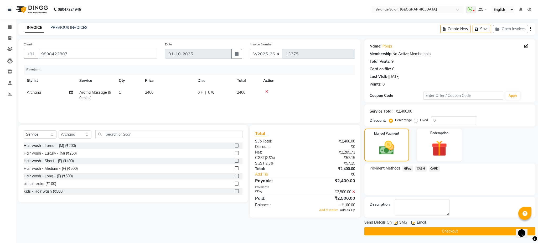
click at [349, 211] on span "Add as Tip" at bounding box center [347, 210] width 15 height 4
click at [385, 233] on button "Checkout" at bounding box center [449, 232] width 171 height 8
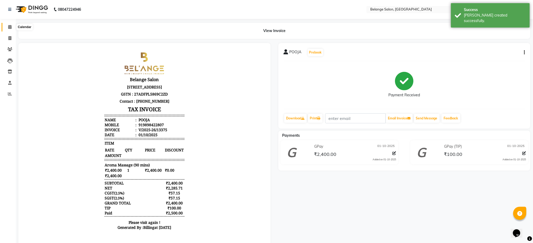
click at [8, 26] on icon at bounding box center [9, 27] width 3 height 4
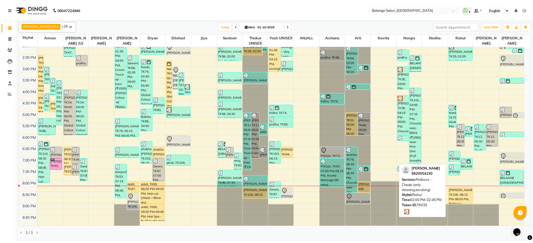
scroll to position [167, 0]
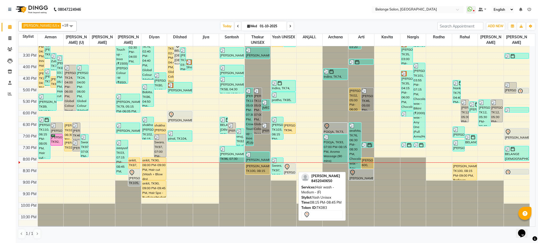
click at [288, 170] on icon at bounding box center [287, 167] width 6 height 6
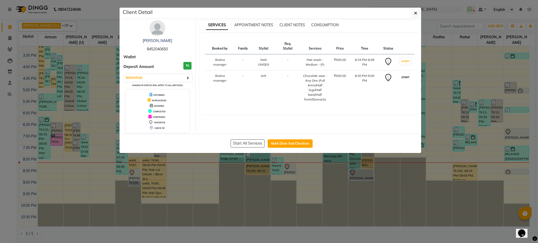
click at [402, 79] on button "START" at bounding box center [405, 77] width 11 height 7
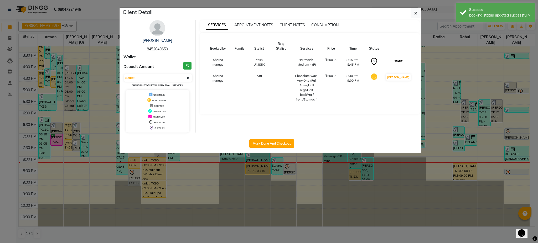
click at [404, 61] on button "START" at bounding box center [398, 61] width 11 height 7
select select "1"
click at [416, 14] on icon "button" at bounding box center [415, 13] width 3 height 4
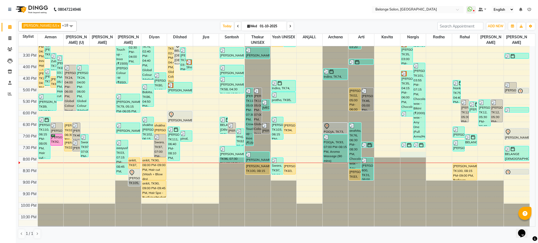
click at [409, 152] on div "8:00 AM 8:30 AM 9:00 AM 9:30 AM 10:00 AM 10:30 AM 11:00 AM 11:30 AM 12:00 PM 12…" at bounding box center [274, 52] width 511 height 347
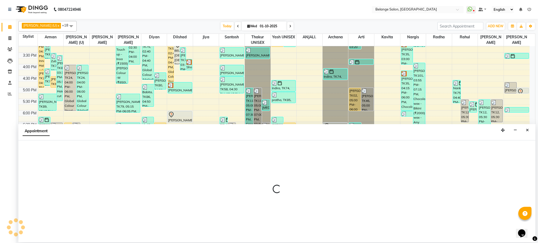
select select "33845"
select select "1185"
select select "tentative"
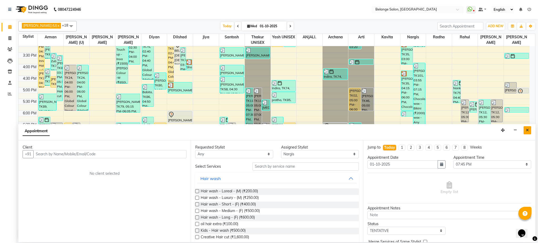
click at [527, 131] on icon "Close" at bounding box center [527, 130] width 3 height 4
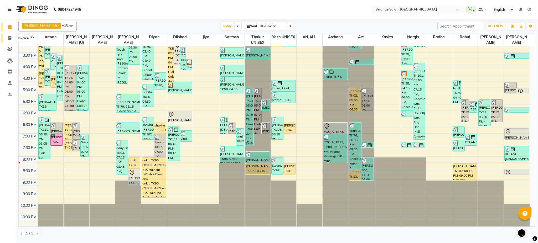
click at [11, 39] on icon at bounding box center [9, 38] width 3 height 4
select select "5076"
select select "service"
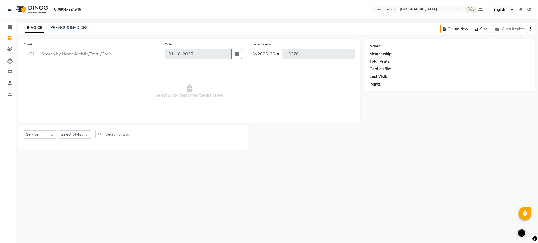
click at [75, 51] on input "Client" at bounding box center [97, 54] width 119 height 10
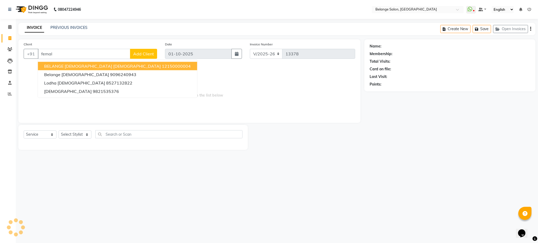
click at [94, 64] on span "BELANGE [DEMOGRAPHIC_DATA] [DEMOGRAPHIC_DATA]" at bounding box center [102, 66] width 117 height 5
type input "12150000004"
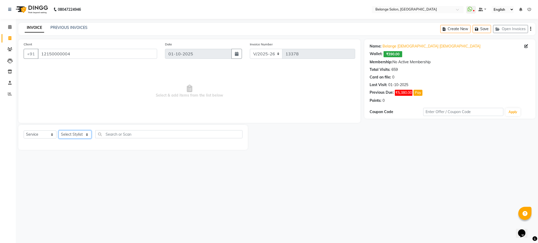
click at [74, 132] on select "Select Stylist [PERSON_NAME] (U) [PERSON_NAME]. [PERSON_NAME] [PERSON_NAME] Bil…" at bounding box center [75, 135] width 33 height 8
select select "33845"
click at [59, 131] on select "Select Stylist [PERSON_NAME] (U) [PERSON_NAME]. [PERSON_NAME] [PERSON_NAME] Bil…" at bounding box center [75, 135] width 33 height 8
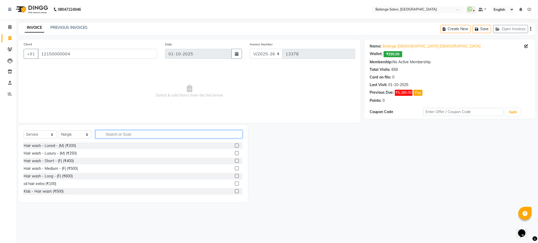
click at [123, 135] on input "text" at bounding box center [168, 134] width 147 height 8
type input "eye"
click at [235, 145] on label at bounding box center [237, 146] width 4 height 4
click at [235, 145] on input "checkbox" at bounding box center [236, 145] width 3 height 3
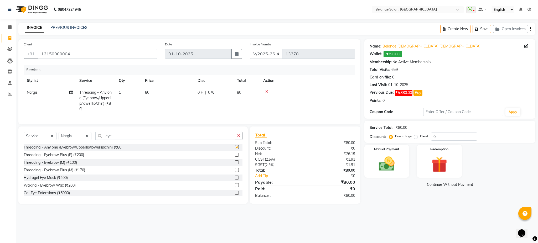
checkbox input "false"
click at [391, 161] on img at bounding box center [386, 164] width 27 height 19
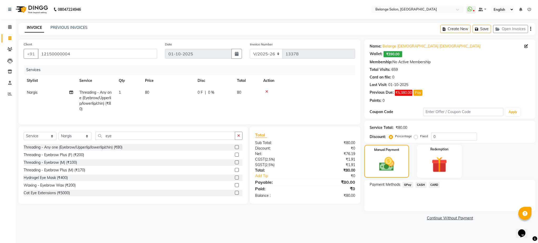
click at [424, 186] on span "CASH" at bounding box center [420, 185] width 11 height 6
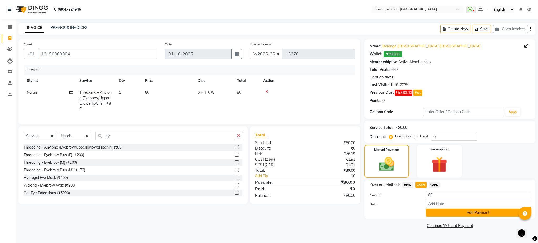
click at [446, 215] on button "Add Payment" at bounding box center [478, 213] width 104 height 8
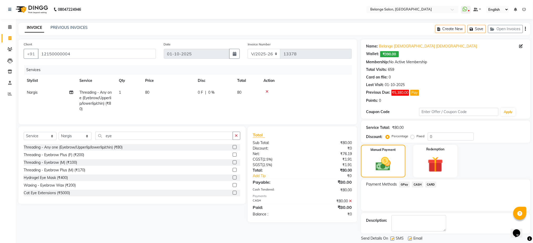
scroll to position [16, 0]
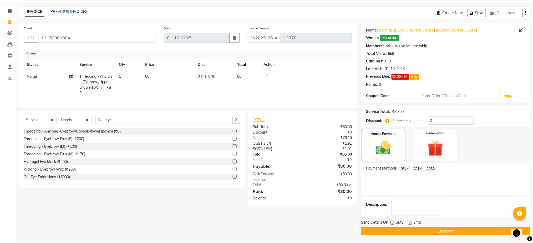
click at [444, 228] on button "Checkout" at bounding box center [445, 232] width 169 height 8
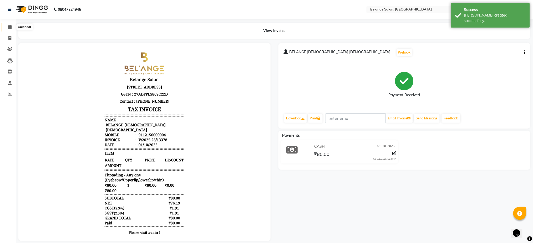
click at [9, 25] on icon at bounding box center [9, 27] width 3 height 4
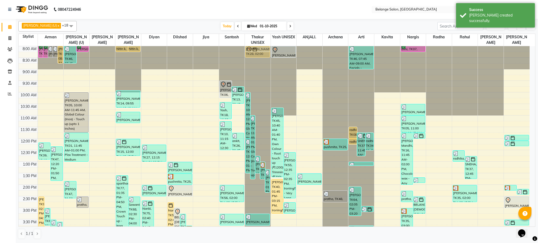
drag, startPoint x: 249, startPoint y: 188, endPoint x: 251, endPoint y: 52, distance: 135.9
click at [251, 52] on div "[PERSON_NAME], TK05, 10:00 AM-12:00 PM, Global Colour (Inoa) - Touch up (upto 1…" at bounding box center [258, 219] width 26 height 347
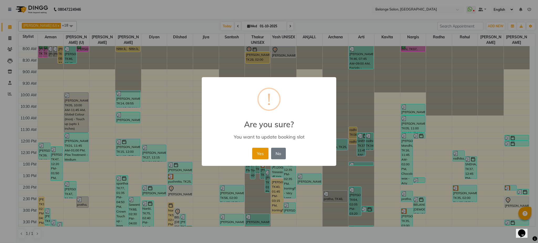
click at [263, 157] on button "Yes" at bounding box center [260, 154] width 16 height 12
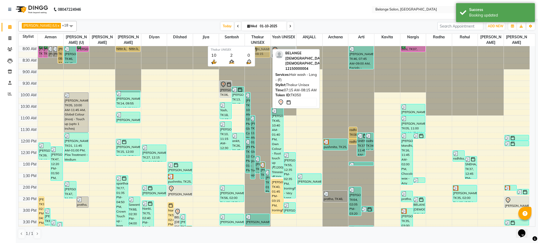
drag, startPoint x: 259, startPoint y: 54, endPoint x: 259, endPoint y: 46, distance: 7.9
click at [259, 46] on table "Stylist [PERSON_NAME] (U) [PERSON_NAME] diyan [PERSON_NAME] Jiya [PERSON_NAME] …" at bounding box center [276, 130] width 517 height 193
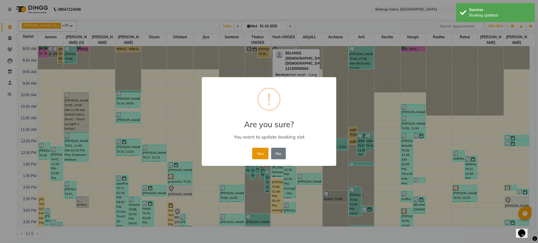
click at [259, 151] on button "Yes" at bounding box center [260, 154] width 16 height 12
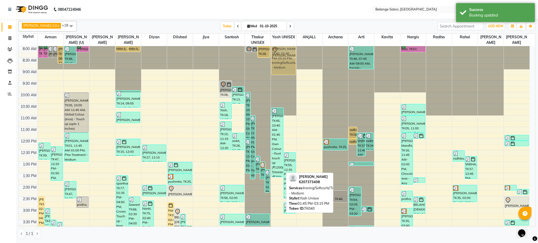
drag, startPoint x: 274, startPoint y: 199, endPoint x: 270, endPoint y: 61, distance: 137.7
click at [270, 61] on tr "[PERSON_NAME], TK02, 07:45 AM-08:30 AM, [PERSON_NAME] Styling [PERSON_NAME], TK…" at bounding box center [274, 219] width 511 height 347
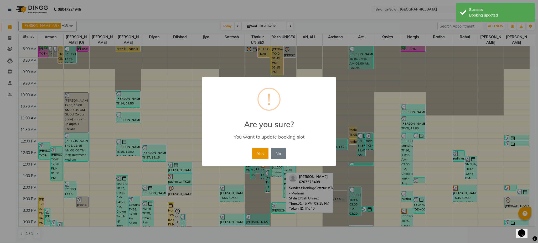
drag, startPoint x: 263, startPoint y: 157, endPoint x: 260, endPoint y: 157, distance: 3.5
click at [260, 157] on button "Yes" at bounding box center [260, 154] width 16 height 12
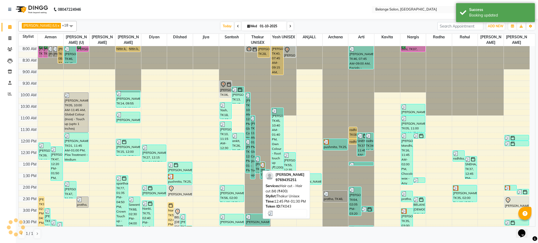
click at [260, 157] on div "[PERSON_NAME], TK43, 12:45 PM-01:30 PM, Hair cut - Hair cut (M) (₹400)" at bounding box center [257, 165] width 4 height 17
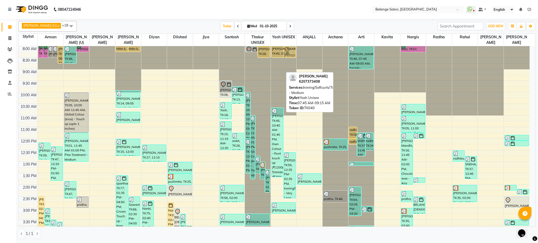
drag, startPoint x: 275, startPoint y: 74, endPoint x: 275, endPoint y: 55, distance: 19.5
click at [275, 55] on div "[PERSON_NAME], TK40, 07:45 AM-09:15 AM, Ironing/Softcurls/Tongs - Medium [PERSO…" at bounding box center [284, 219] width 26 height 347
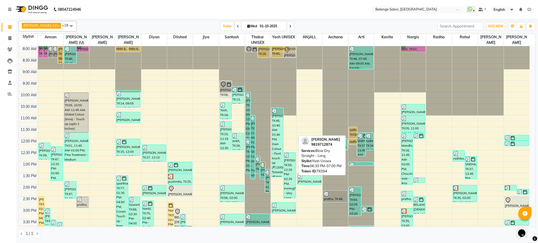
drag, startPoint x: 290, startPoint y: 133, endPoint x: 285, endPoint y: 48, distance: 85.8
click at [285, 48] on div "[PERSON_NAME], TK40, 07:45 AM-08:30 AM, Ironing/Softcurls/Tongs - Medium [PERSO…" at bounding box center [284, 219] width 26 height 347
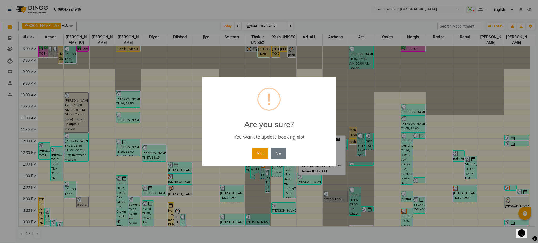
click at [260, 156] on button "Yes" at bounding box center [260, 154] width 16 height 12
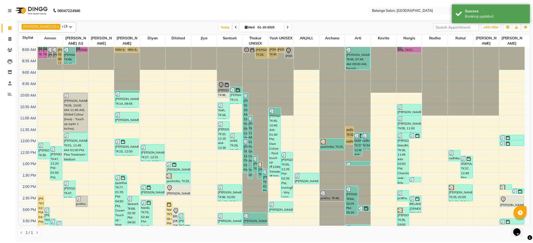
scroll to position [167, 0]
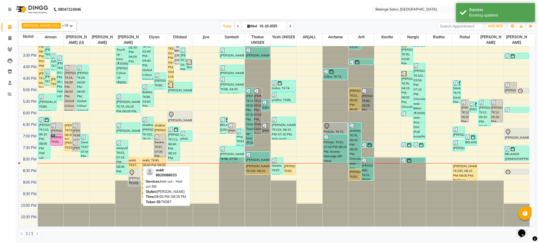
click at [133, 167] on div "ankit, TK87, 08:00 PM-08:30 PM, Hair cut - Hair cut (M)" at bounding box center [134, 163] width 12 height 11
click at [133, 168] on link "ankit, TK87, 08:00 PM-08:30 PM, Hair cut - Hair cut (M)" at bounding box center [134, 163] width 12 height 11
select select "1"
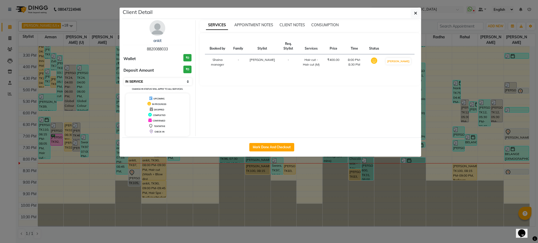
click at [174, 83] on select "Select IN SERVICE CONFIRMED TENTATIVE CHECK IN MARK DONE DROPPED UPCOMING" at bounding box center [158, 81] width 68 height 7
click at [417, 13] on icon "button" at bounding box center [415, 13] width 3 height 4
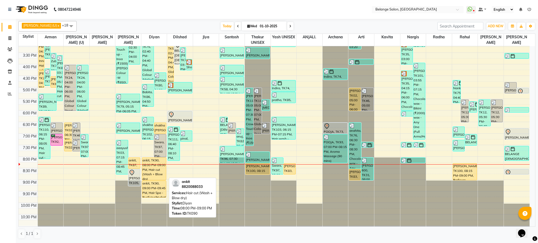
click at [153, 169] on div "ankit, TK90, 08:00 PM-09:00 PM, Hair cut (Wash + Blow dry)" at bounding box center [154, 169] width 24 height 22
select select "1"
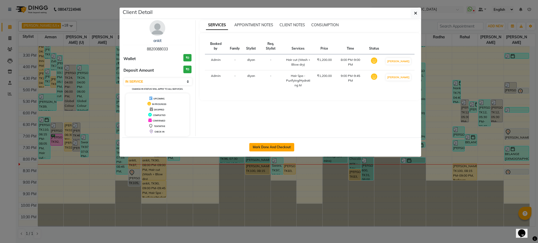
click at [254, 150] on button "Mark Done And Checkout" at bounding box center [271, 147] width 45 height 8
select select "service"
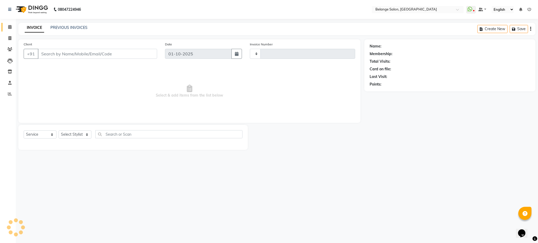
type input "13379"
select select "3"
select select "5076"
type input "8820088033"
select select "91593"
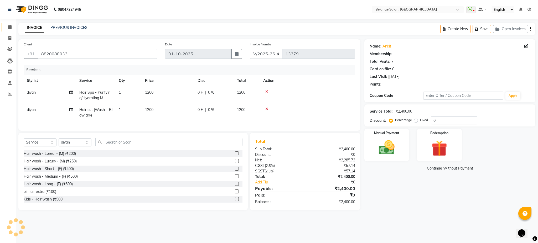
select select "1: Object"
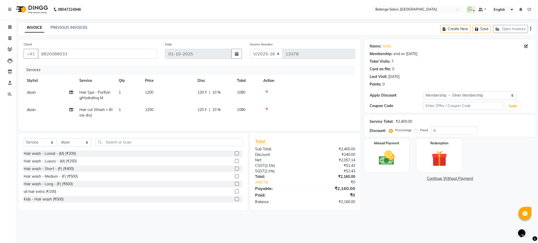
click at [109, 94] on span "Hair Spa - Purifying/Hydrating M" at bounding box center [94, 95] width 31 height 10
select select "91593"
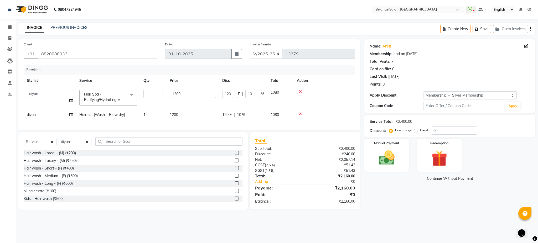
click at [109, 94] on span "Hair Spa - Purifying/Hydrating M x" at bounding box center [106, 97] width 46 height 11
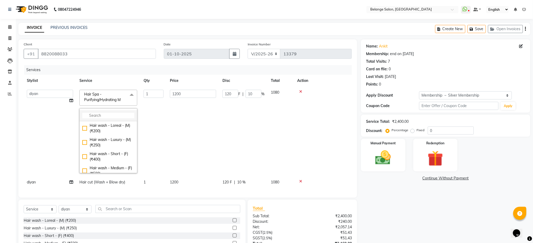
click at [105, 117] on input "multiselect-search" at bounding box center [108, 116] width 52 height 6
type input "3000"
click at [85, 156] on div "Hair Spa - [PERSON_NAME] (₹3000)" at bounding box center [108, 156] width 52 height 11
checkbox input "true"
type input "3000"
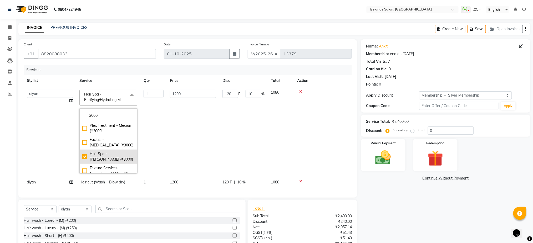
type input "0"
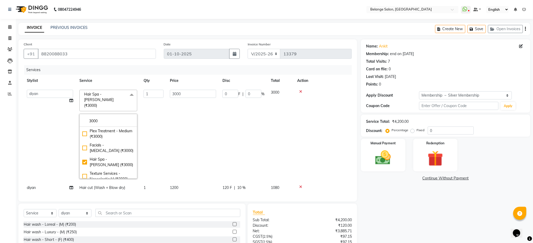
click at [237, 151] on td "0 F | 0 %" at bounding box center [243, 134] width 48 height 95
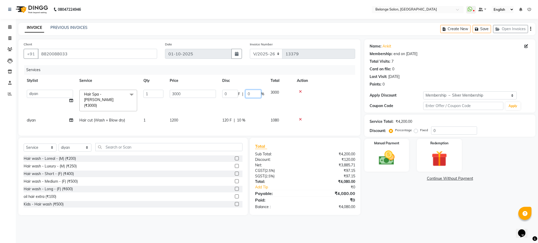
click at [254, 95] on input "0" at bounding box center [253, 94] width 16 height 8
type input "10"
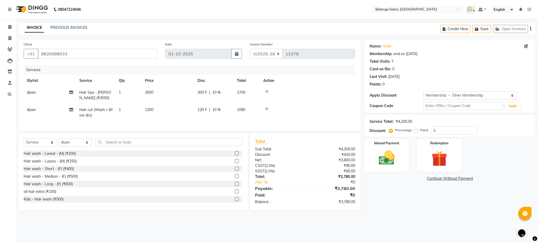
click at [339, 112] on td at bounding box center [307, 112] width 95 height 17
click at [125, 146] on input "text" at bounding box center [168, 142] width 147 height 8
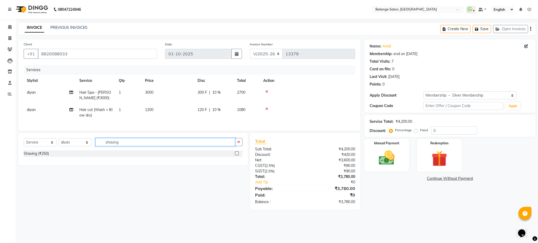
type input "shaving"
click at [236, 156] on label at bounding box center [237, 154] width 4 height 4
click at [236, 156] on input "checkbox" at bounding box center [236, 153] width 3 height 3
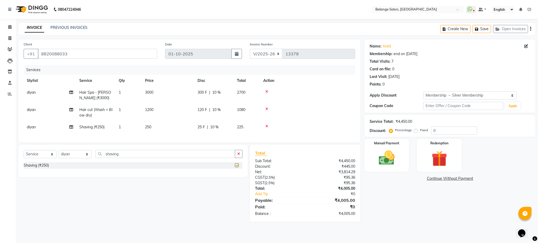
checkbox input "false"
click at [35, 129] on span "diyan" at bounding box center [31, 127] width 9 height 5
select select "91593"
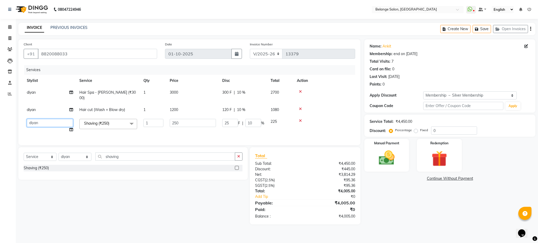
click at [49, 119] on select "[PERSON_NAME] (U) [PERSON_NAME]. [PERSON_NAME] [PERSON_NAME] Billing [PERSON_NA…" at bounding box center [50, 123] width 46 height 8
select select "54495"
click at [292, 130] on td "225" at bounding box center [280, 126] width 26 height 20
click at [393, 159] on img at bounding box center [386, 158] width 27 height 19
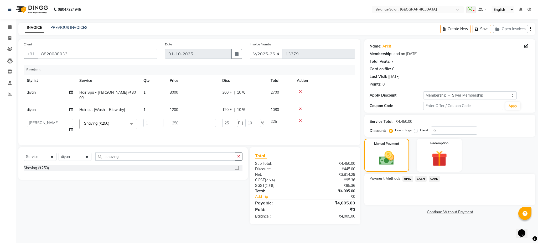
click at [423, 177] on span "CASH" at bounding box center [420, 179] width 11 height 6
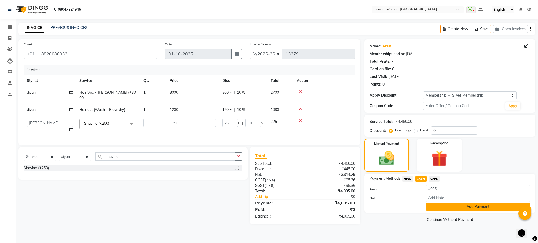
click at [444, 207] on button "Add Payment" at bounding box center [478, 207] width 104 height 8
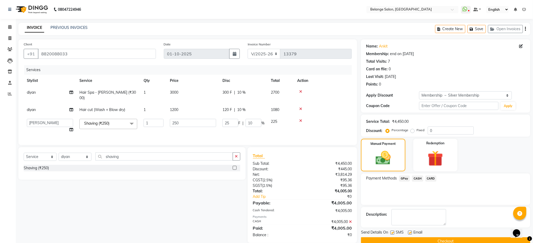
scroll to position [10, 0]
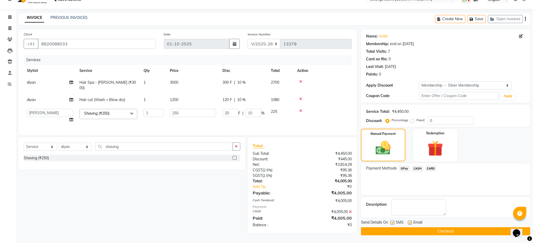
click at [451, 221] on div "Send Details On SMS Email" at bounding box center [445, 223] width 169 height 7
click at [449, 230] on button "Checkout" at bounding box center [445, 232] width 169 height 8
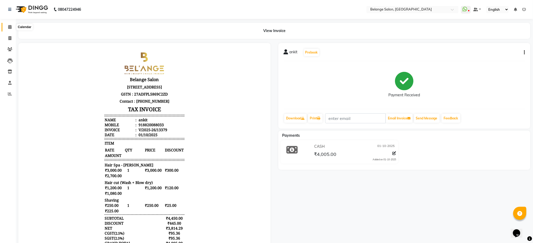
click at [9, 29] on span at bounding box center [9, 27] width 9 height 6
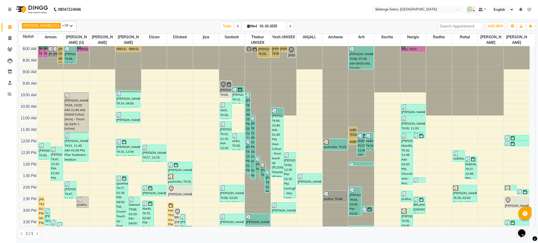
scroll to position [167, 0]
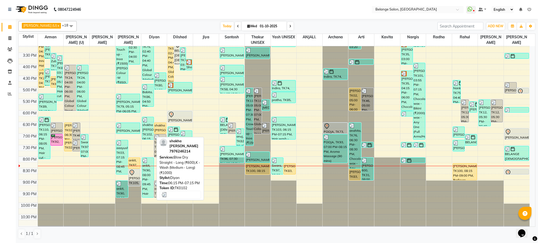
click at [145, 132] on div "shakha [PERSON_NAME], TK102, 06:15 PM-07:15 PM, Blow Dry Straight - Long (₹600)…" at bounding box center [148, 128] width 12 height 22
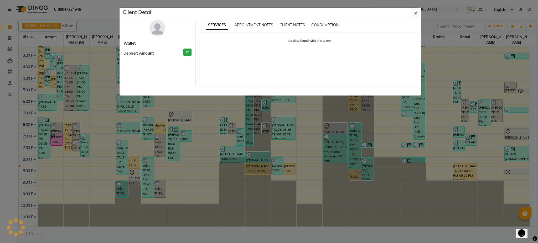
select select "3"
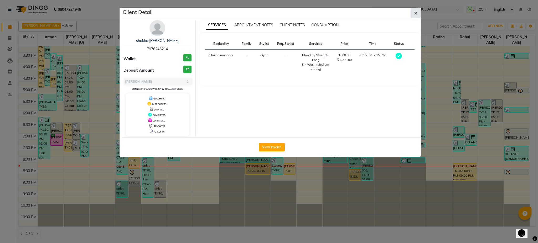
click at [416, 15] on icon "button" at bounding box center [415, 13] width 3 height 4
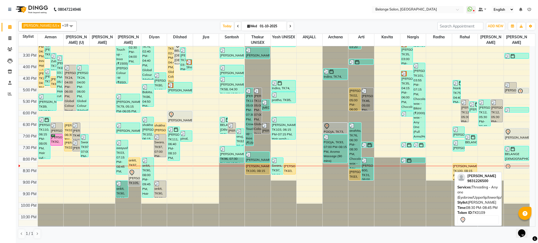
drag, startPoint x: 516, startPoint y: 173, endPoint x: 515, endPoint y: 168, distance: 5.1
click at [515, 168] on div "[PERSON_NAME], TK35, 02:00 PM-02:15 PM, Threading - Any one (Eyebrow/Upperlip/l…" at bounding box center [517, 52] width 26 height 347
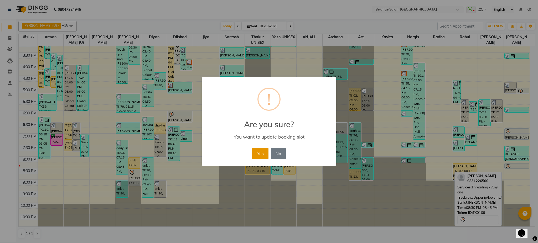
click at [264, 153] on button "Yes" at bounding box center [260, 154] width 16 height 12
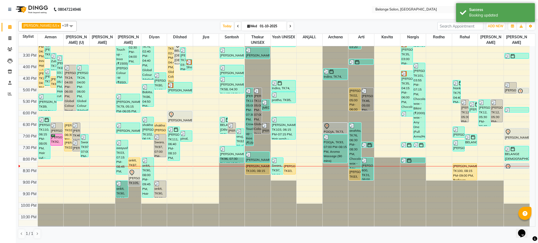
click at [513, 166] on div at bounding box center [517, 166] width 26 height 0
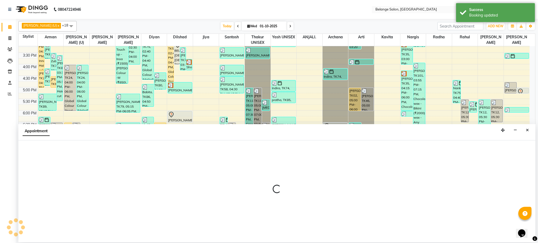
select select "91327"
select select "1215"
select select "tentative"
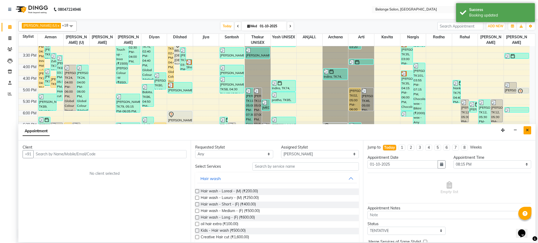
click at [526, 132] on button "Close" at bounding box center [528, 130] width 8 height 8
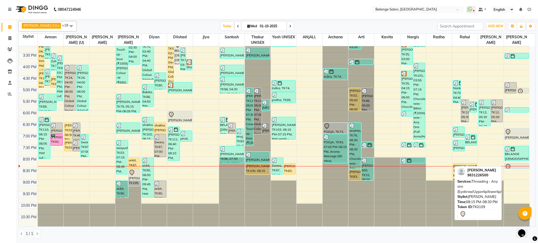
click at [513, 165] on div at bounding box center [517, 167] width 24 height 6
select select "7"
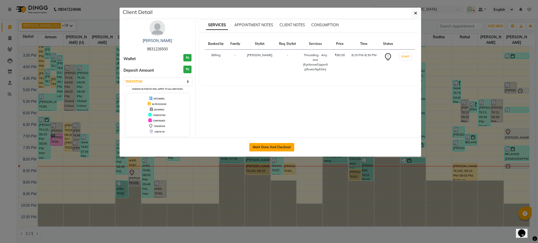
click at [282, 146] on button "Mark Done And Checkout" at bounding box center [271, 147] width 45 height 8
select select "5076"
select select "service"
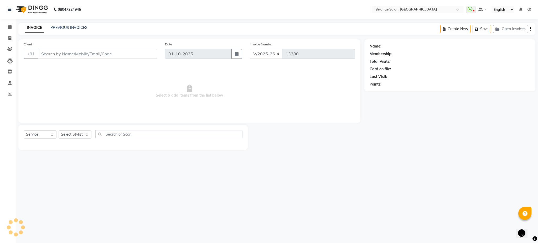
select select "3"
type input "9831226500"
select select "91327"
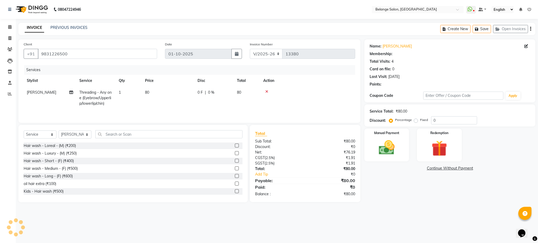
select select "1: Object"
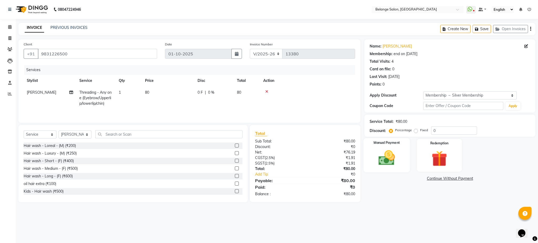
click at [396, 157] on img at bounding box center [386, 158] width 27 height 19
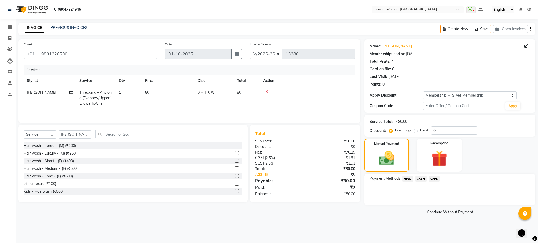
click at [408, 179] on span "GPay" at bounding box center [408, 179] width 11 height 6
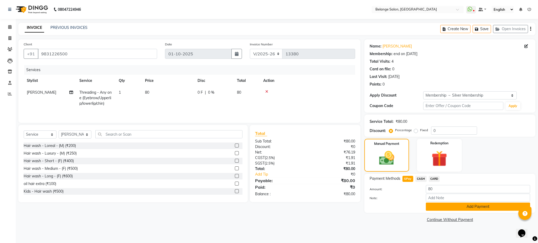
click at [446, 207] on button "Add Payment" at bounding box center [478, 207] width 104 height 8
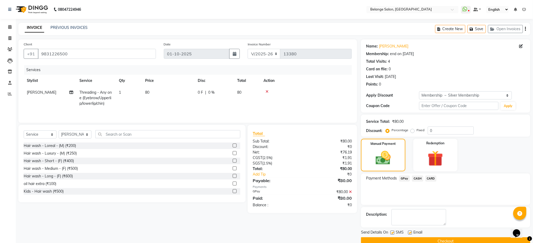
click at [435, 241] on button "Checkout" at bounding box center [445, 242] width 169 height 8
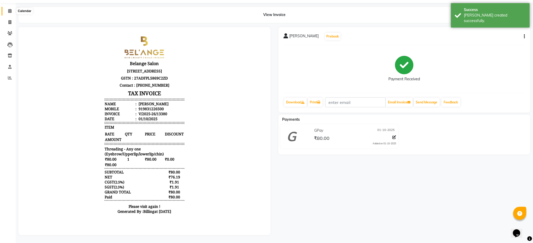
click at [7, 8] on span at bounding box center [9, 11] width 9 height 6
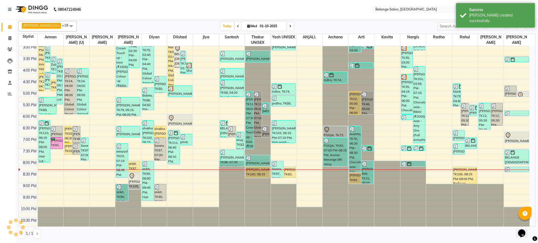
scroll to position [167, 0]
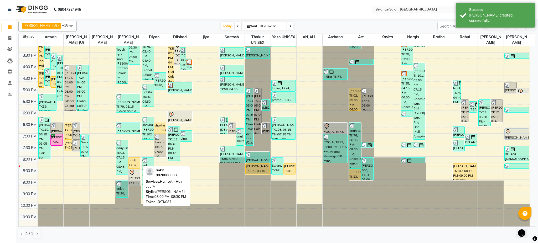
click at [137, 162] on div "ankit, TK87, 08:00 PM-08:30 PM, Hair cut - Hair cut (M)" at bounding box center [134, 163] width 12 height 11
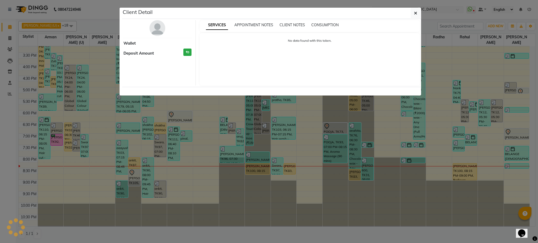
select select "1"
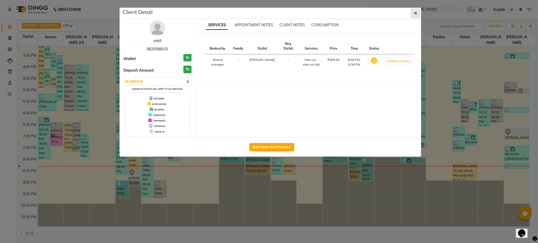
click at [415, 17] on button "button" at bounding box center [416, 13] width 10 height 10
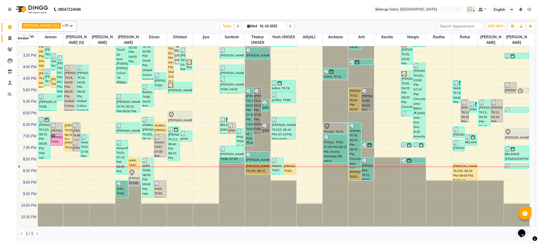
click at [12, 37] on span at bounding box center [9, 38] width 9 height 6
select select "service"
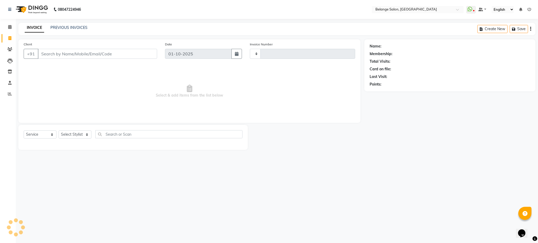
type input "13381"
select select "5076"
click at [92, 57] on input "Client" at bounding box center [97, 54] width 119 height 10
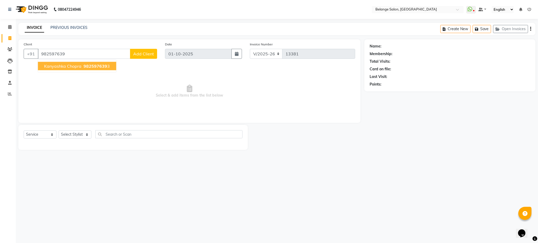
click at [91, 67] on span "982597639" at bounding box center [96, 66] width 24 height 5
type input "9825976393"
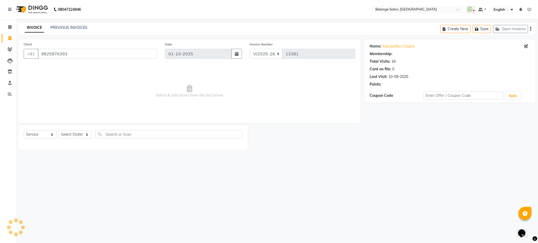
select select "1: Object"
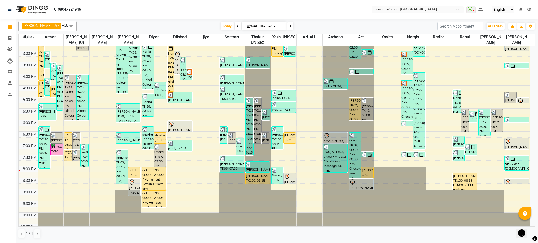
click at [289, 26] on icon at bounding box center [290, 26] width 2 height 3
type input "02-10-2025"
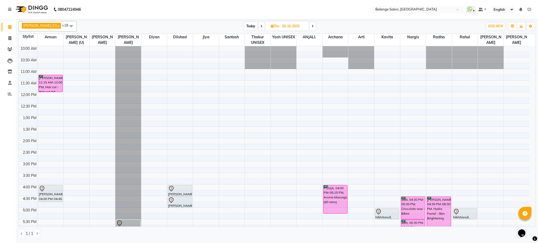
scroll to position [45, 0]
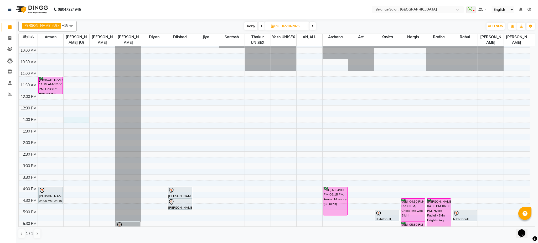
click at [78, 120] on div "8:00 AM 8:30 AM 9:00 AM 9:30 AM 10:00 AM 10:30 AM 11:00 AM 11:30 AM 12:00 PM 12…" at bounding box center [274, 175] width 511 height 347
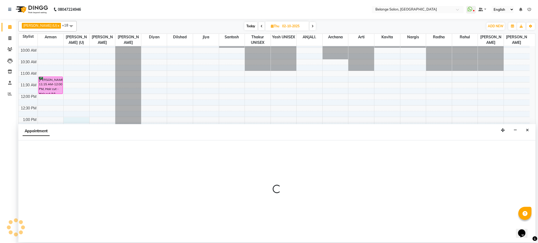
select select "61784"
select select "tentative"
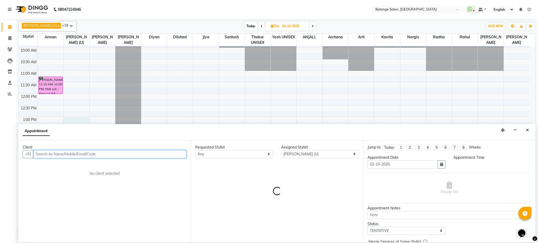
select select "780"
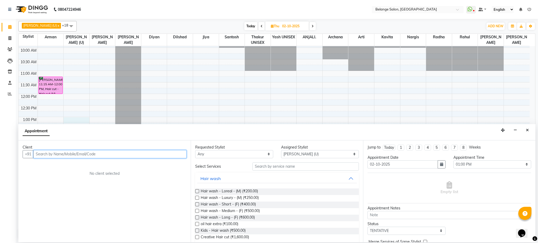
click at [74, 151] on input "text" at bounding box center [109, 154] width 153 height 8
click at [75, 154] on input "text" at bounding box center [109, 154] width 153 height 8
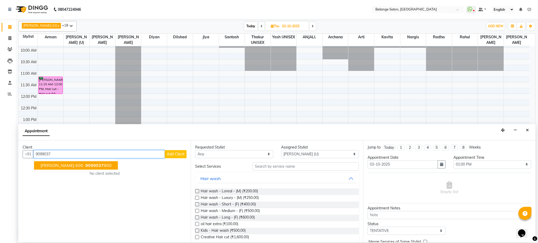
click at [85, 164] on span "9099037" at bounding box center [94, 165] width 18 height 5
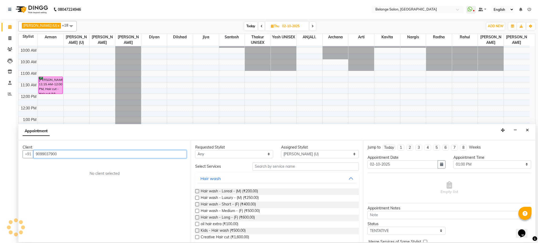
type input "9099037900"
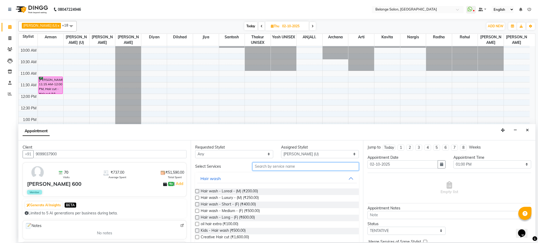
click at [290, 168] on input "text" at bounding box center [306, 167] width 106 height 8
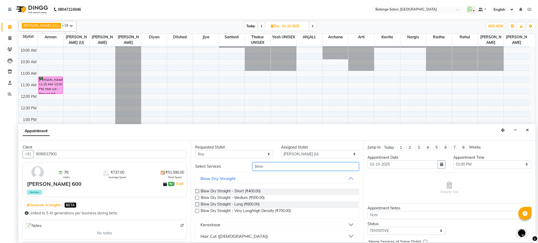
type input "blow"
click at [197, 205] on label at bounding box center [197, 205] width 4 height 4
click at [197, 205] on input "checkbox" at bounding box center [196, 204] width 3 height 3
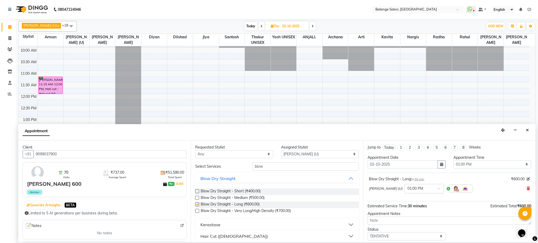
checkbox input "false"
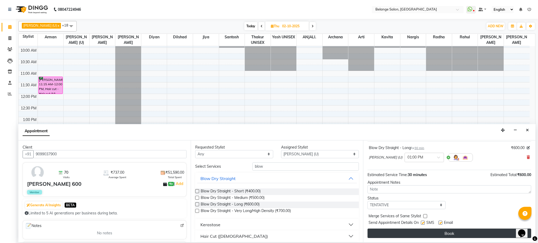
click at [401, 234] on button "Book" at bounding box center [450, 233] width 164 height 9
